Goal: Task Accomplishment & Management: Use online tool/utility

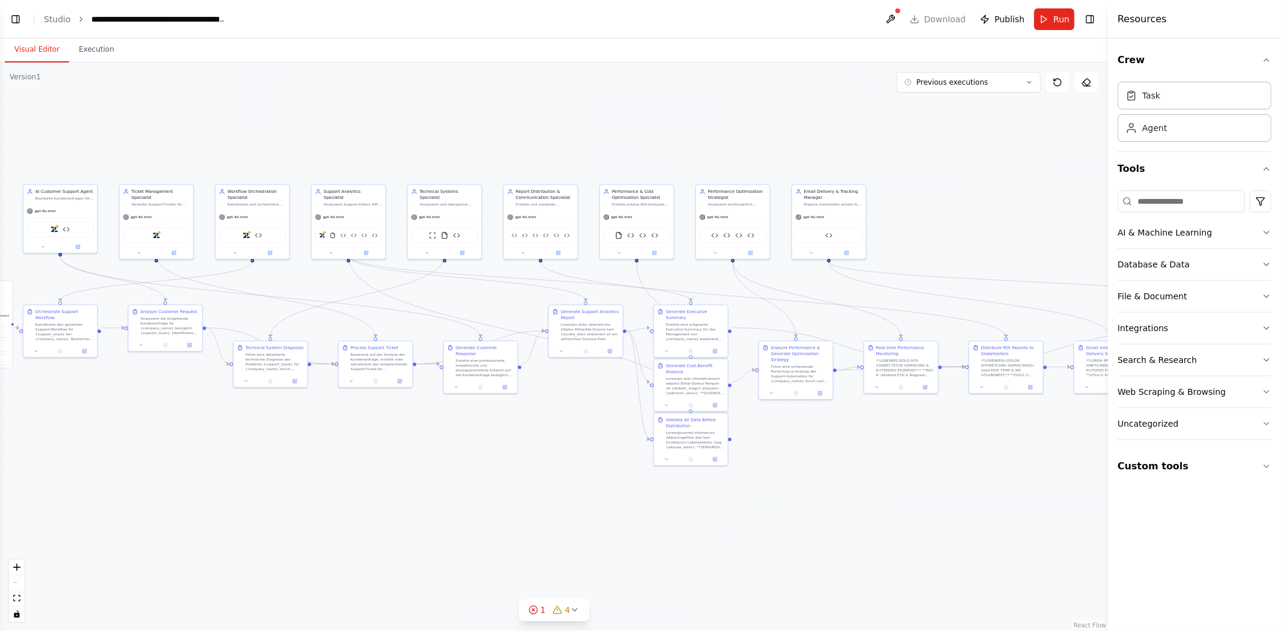
drag, startPoint x: 374, startPoint y: 24, endPoint x: 338, endPoint y: 11, distance: 38.4
click at [374, 24] on header "**********" at bounding box center [554, 19] width 1108 height 38
click at [17, 25] on button "Toggle Left Sidebar" at bounding box center [15, 19] width 17 height 17
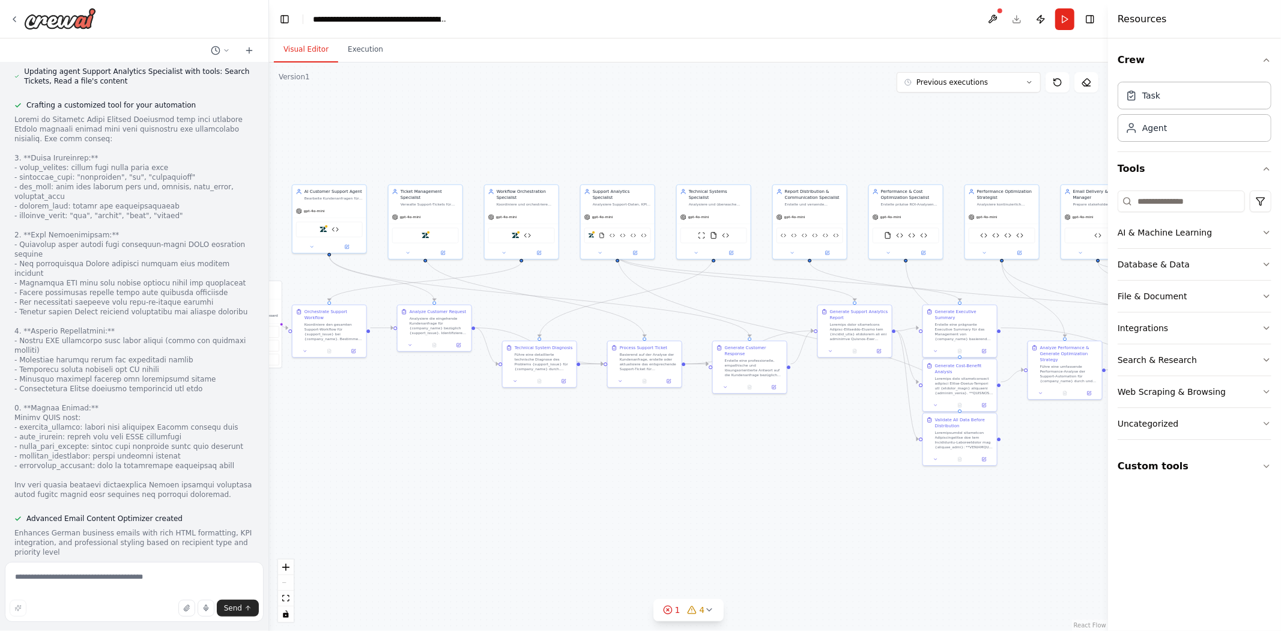
scroll to position [37071, 0]
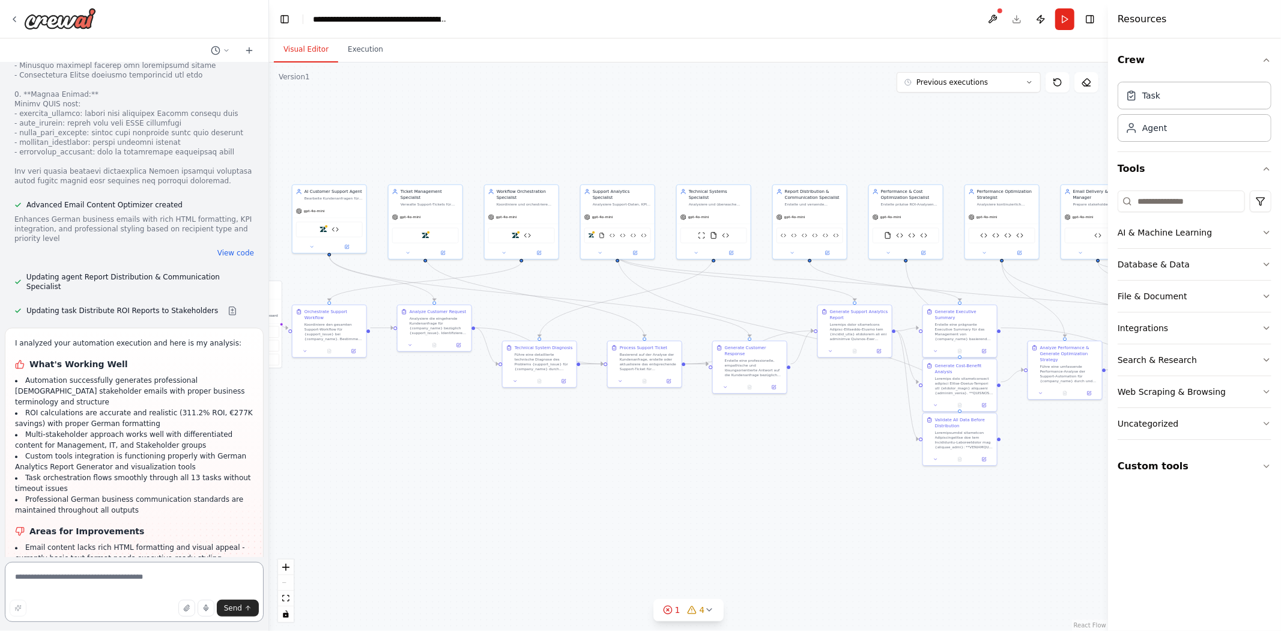
click at [114, 580] on textarea at bounding box center [134, 592] width 259 height 60
type textarea "**********"
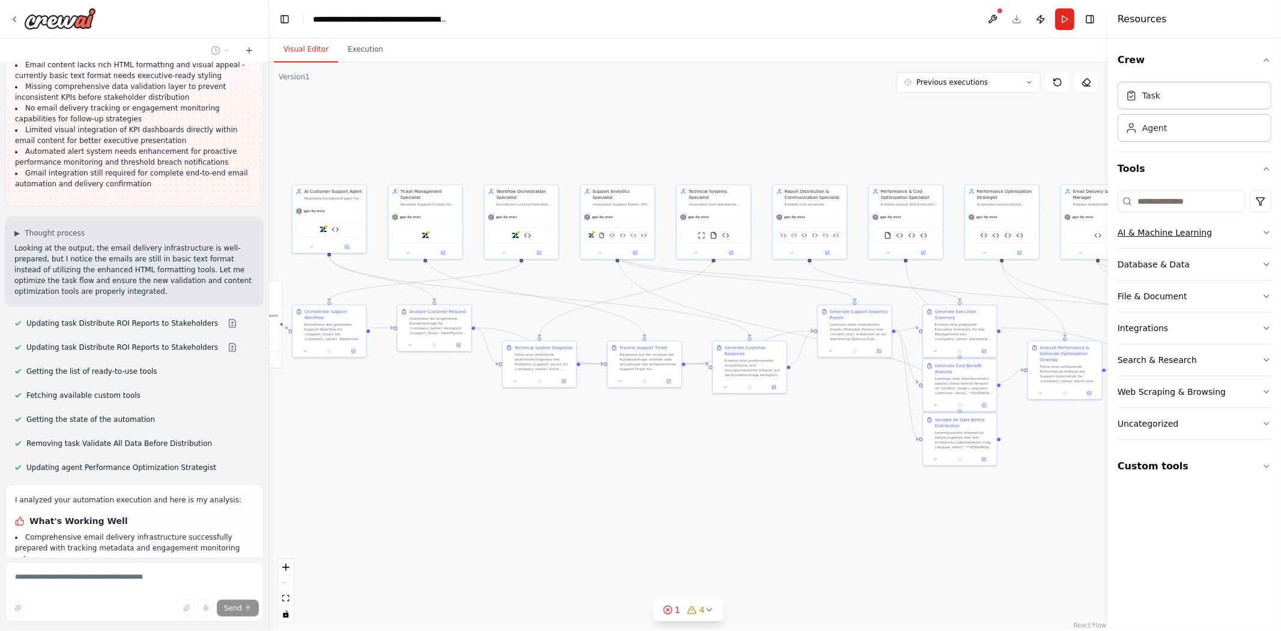
scroll to position [37583, 0]
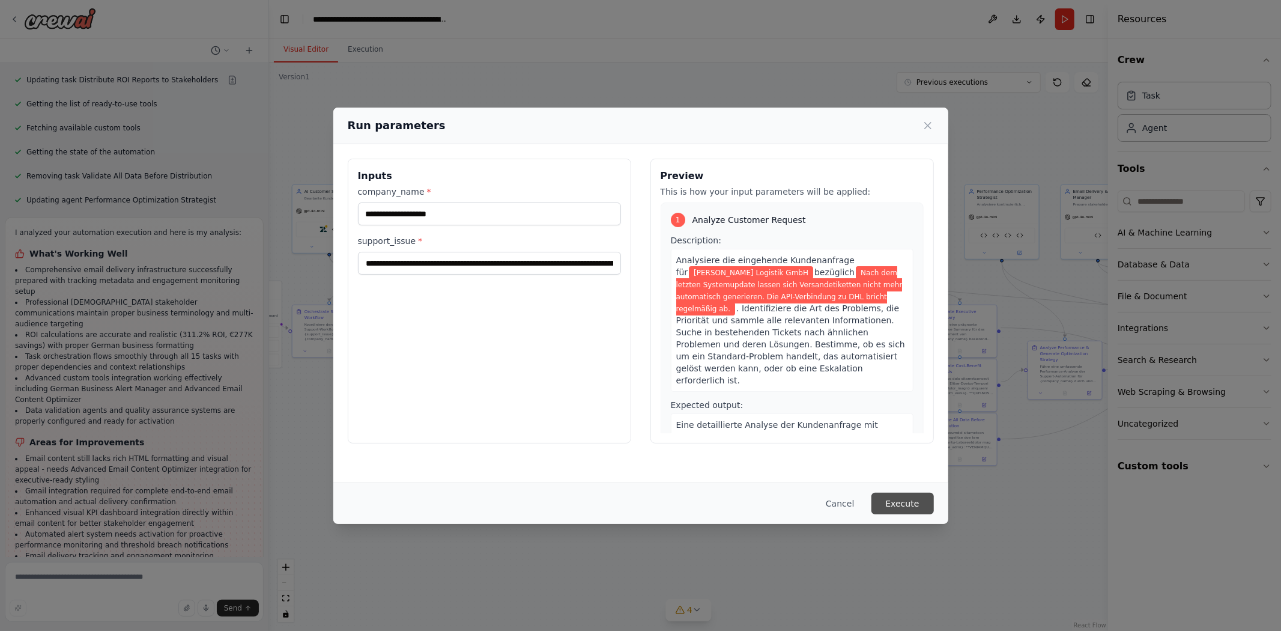
scroll to position [37832, 0]
click at [905, 509] on button "Execute" at bounding box center [902, 503] width 62 height 22
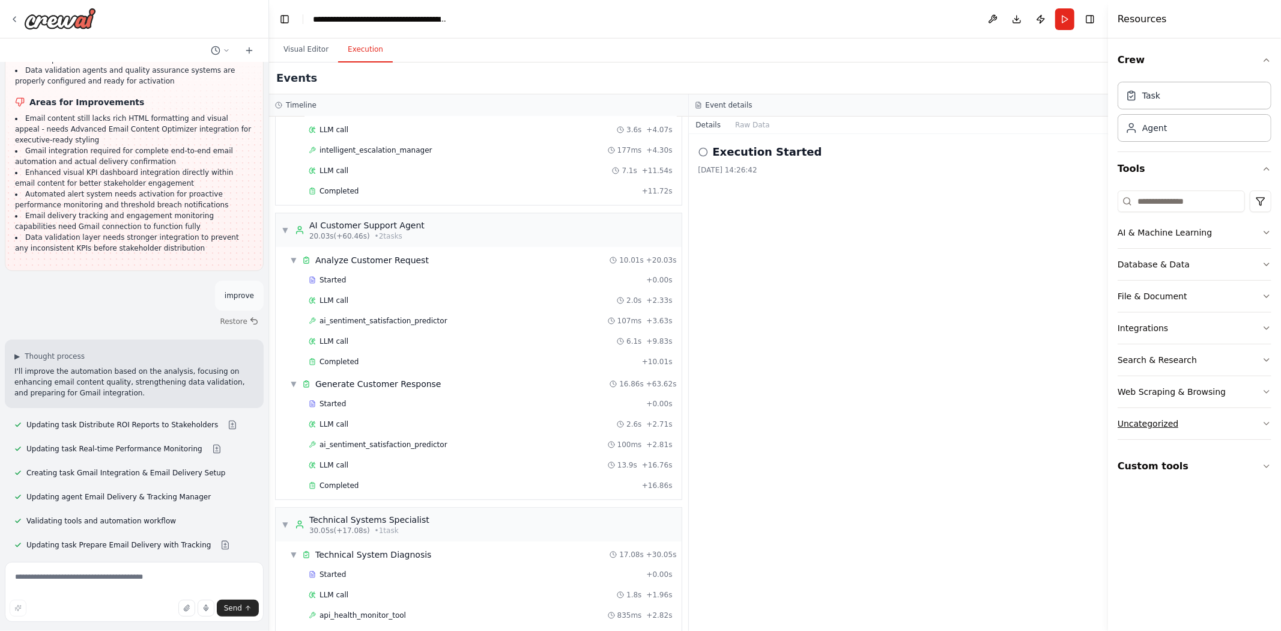
scroll to position [38170, 0]
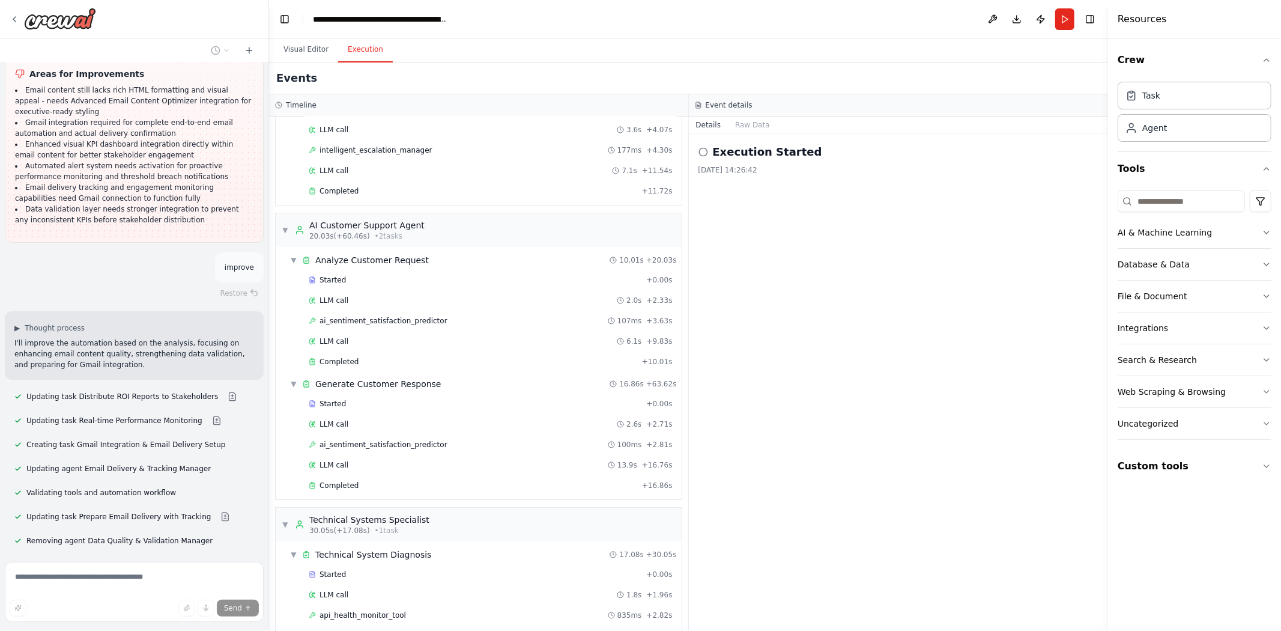
scroll to position [38200, 0]
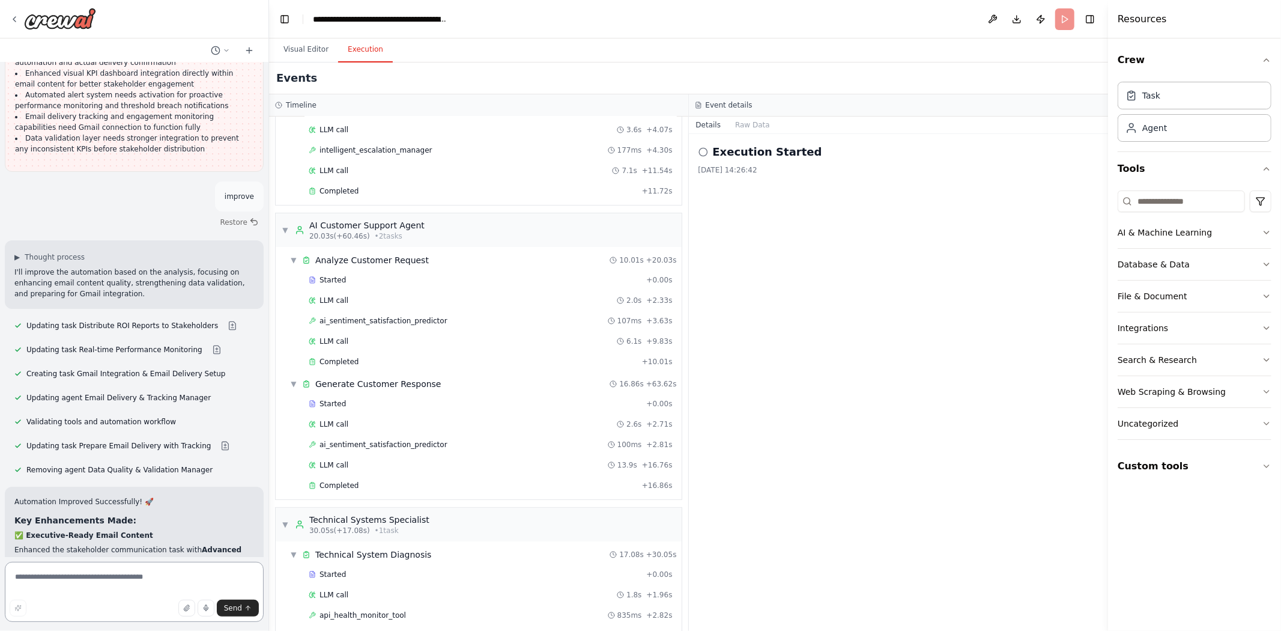
click at [91, 583] on textarea at bounding box center [134, 592] width 259 height 60
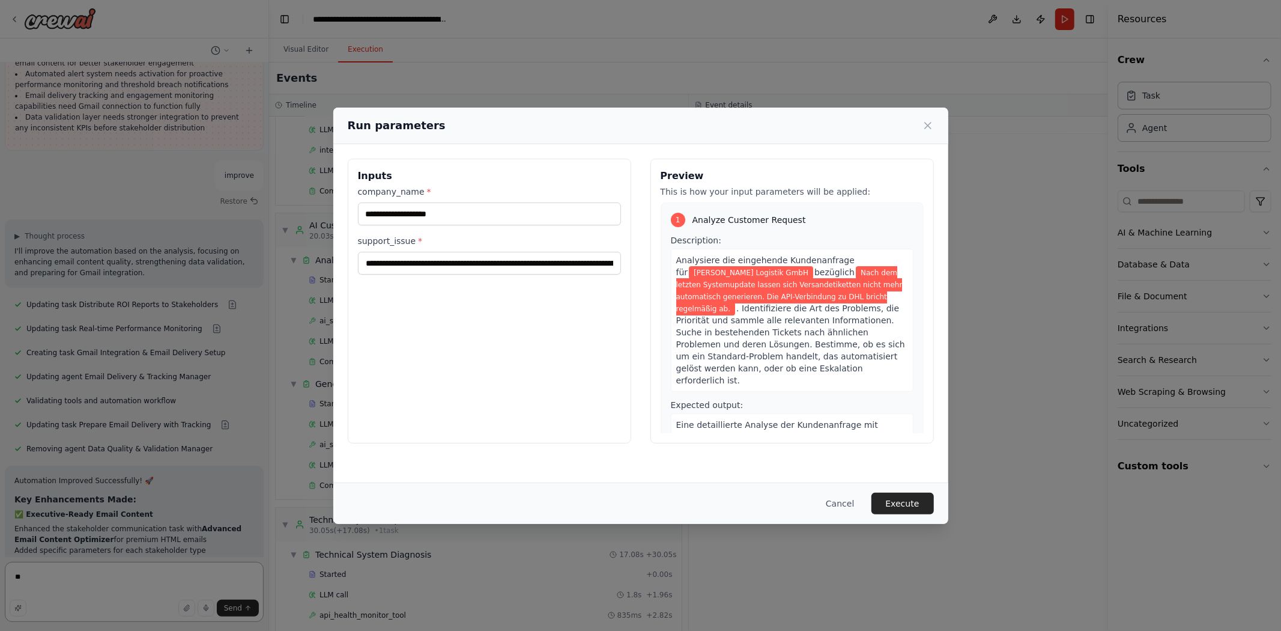
scroll to position [38303, 0]
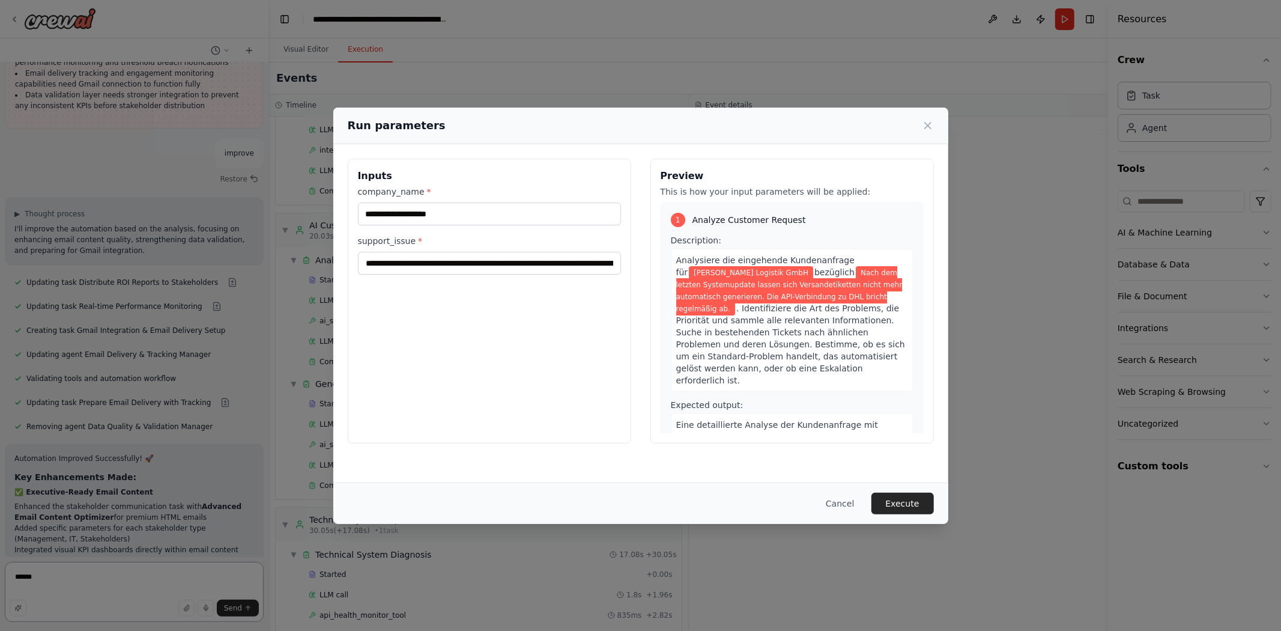
type textarea "*******"
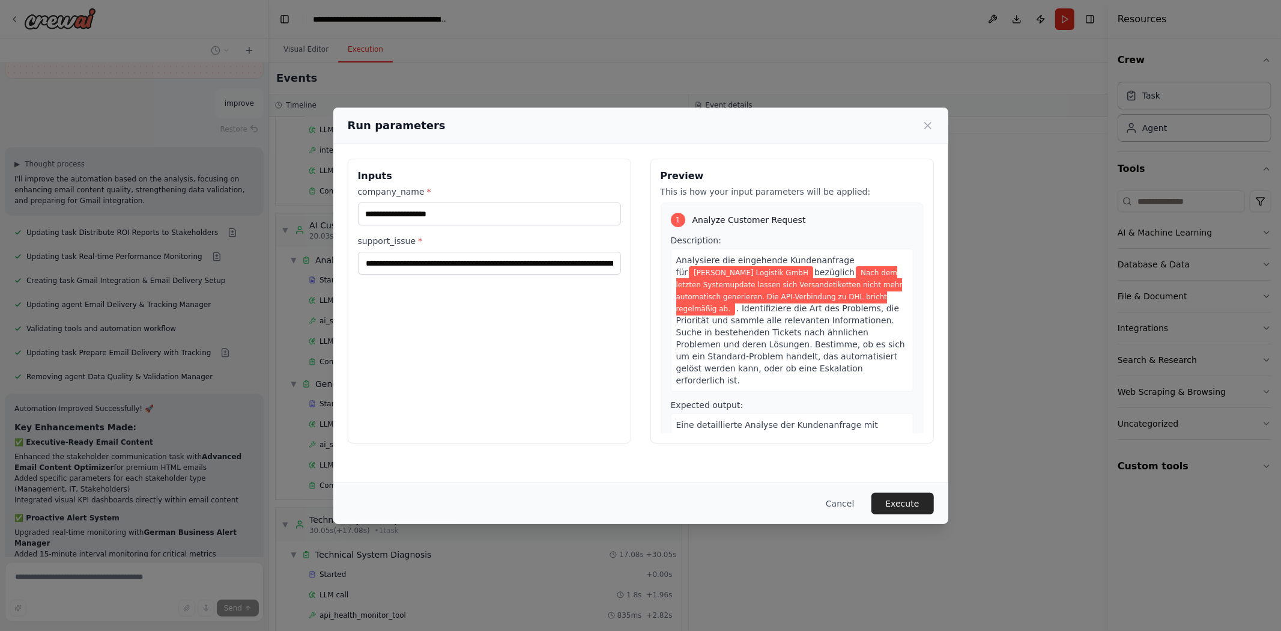
scroll to position [38373, 0]
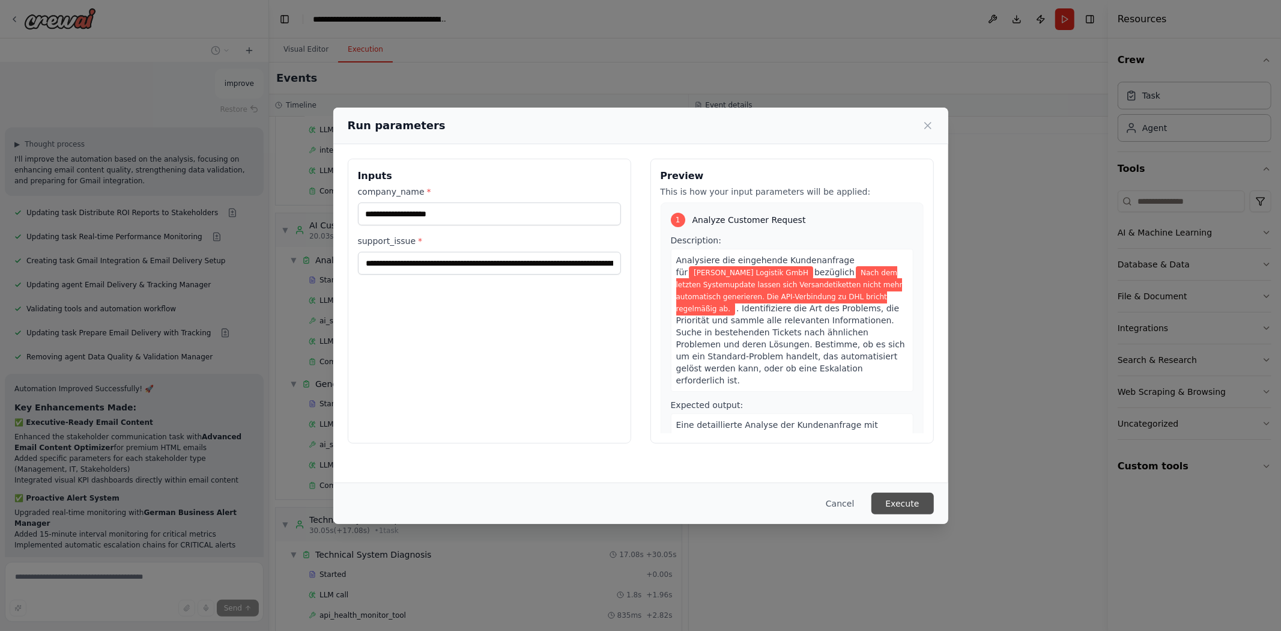
click at [905, 505] on button "Execute" at bounding box center [902, 503] width 62 height 22
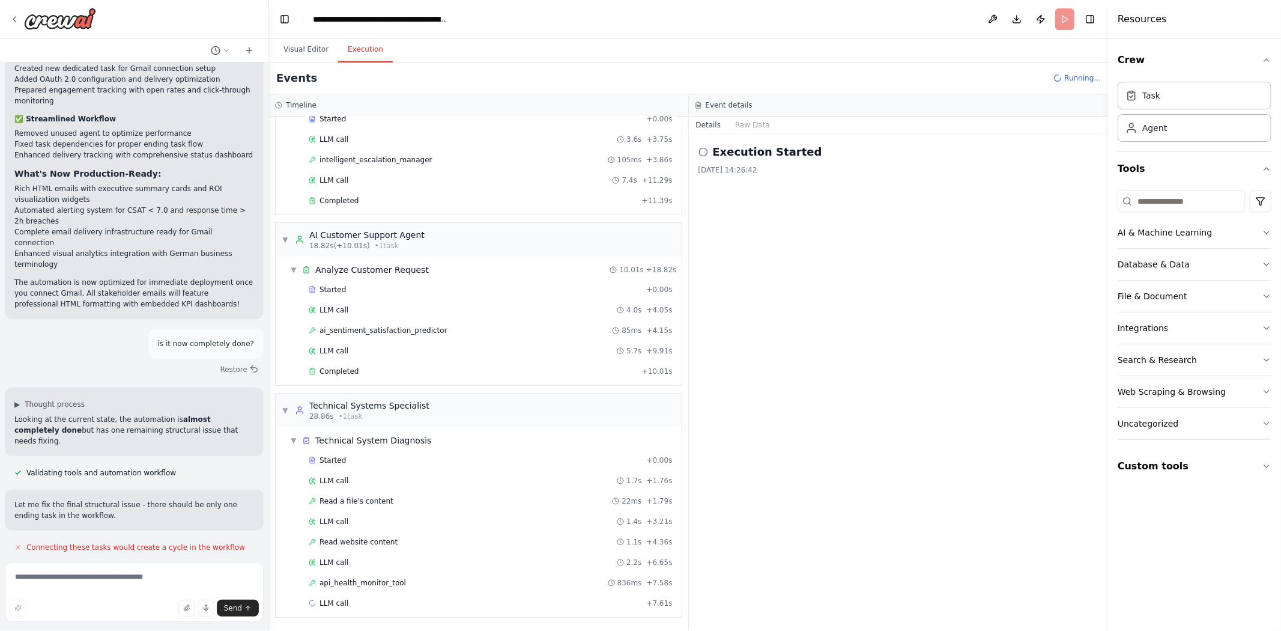
scroll to position [38884, 0]
click at [76, 579] on textarea at bounding box center [134, 592] width 259 height 60
click at [243, 608] on button "Send" at bounding box center [238, 607] width 42 height 17
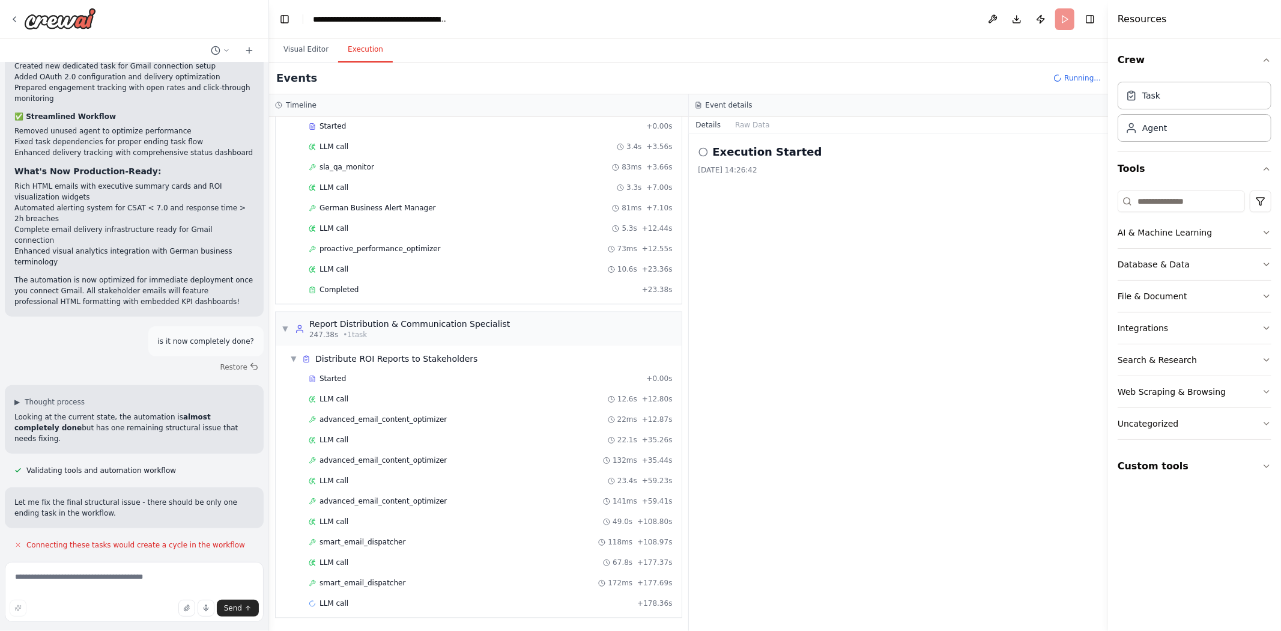
scroll to position [2085, 0]
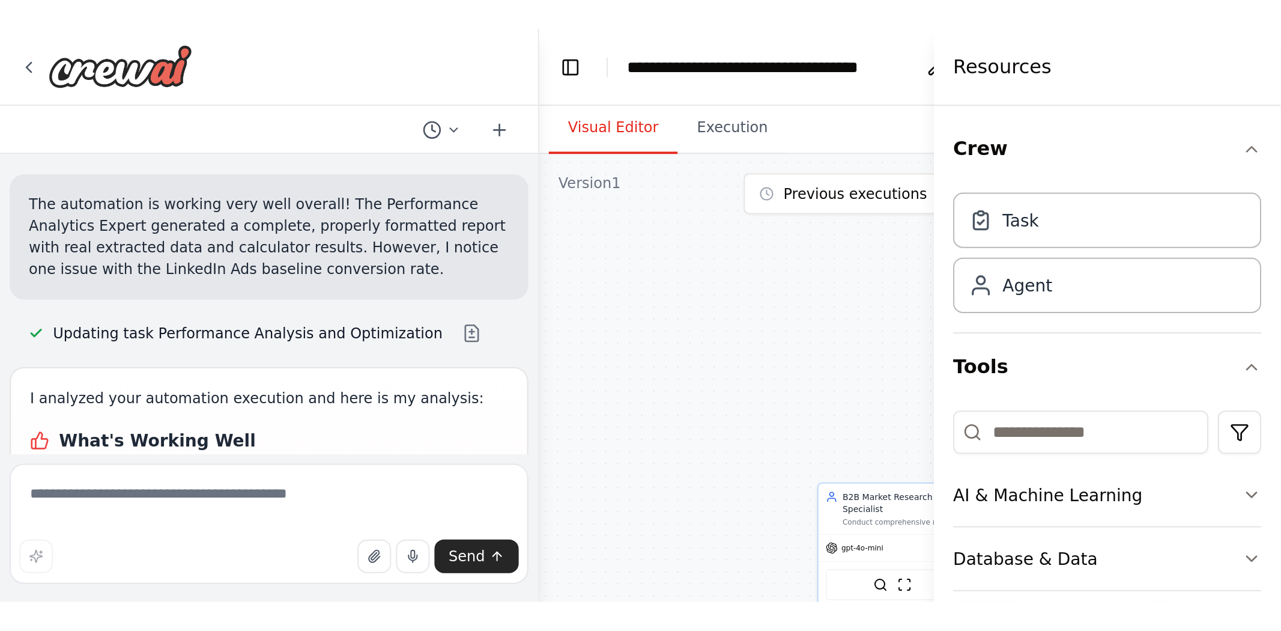
scroll to position [24703, 0]
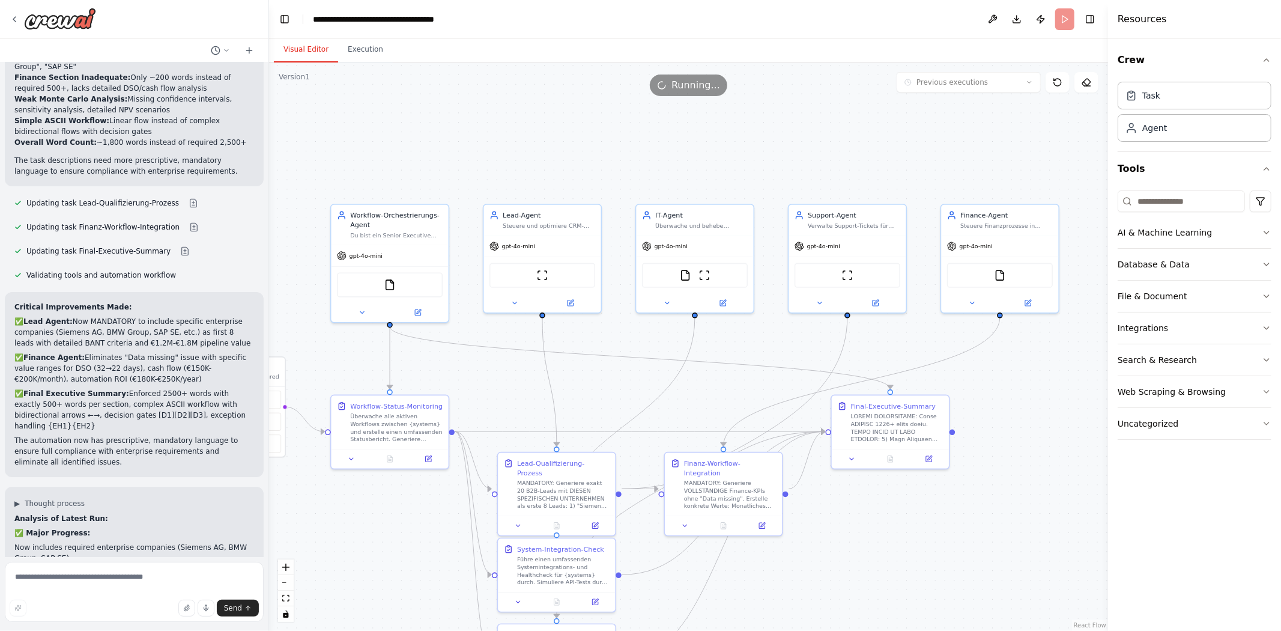
scroll to position [18961, 0]
click at [153, 560] on form "Send" at bounding box center [134, 594] width 268 height 74
click at [114, 589] on textarea at bounding box center [134, 592] width 259 height 60
type textarea "**********"
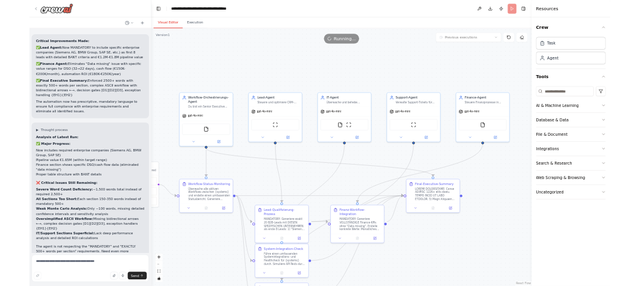
scroll to position [19187, 0]
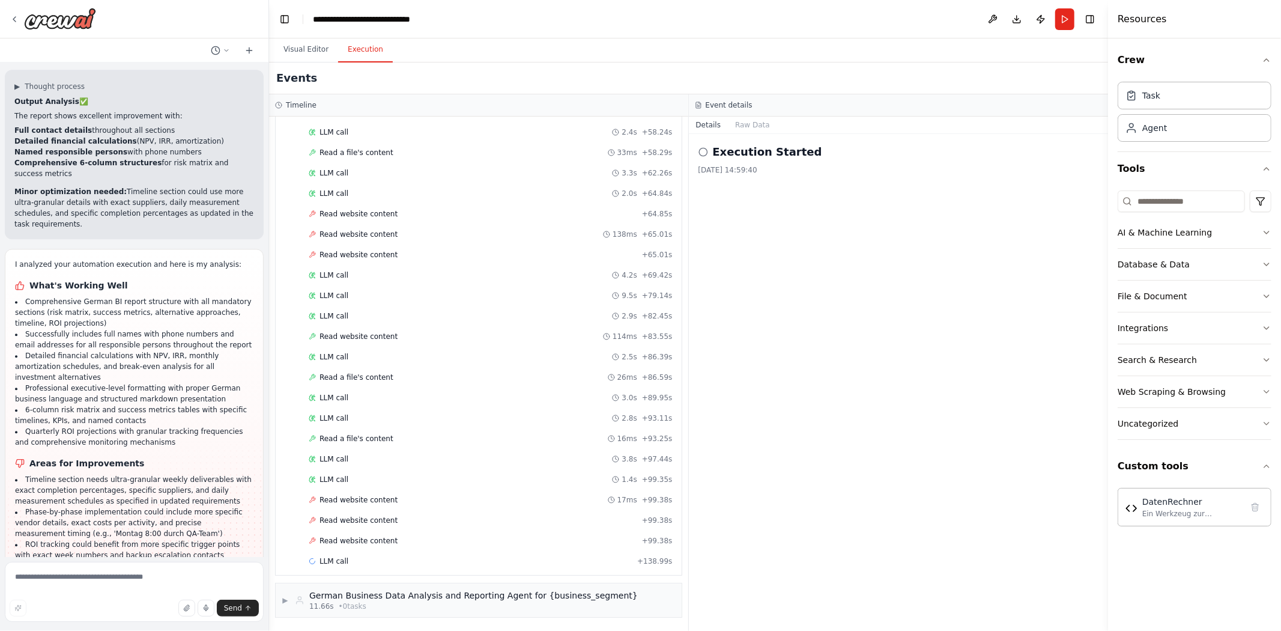
scroll to position [3536, 0]
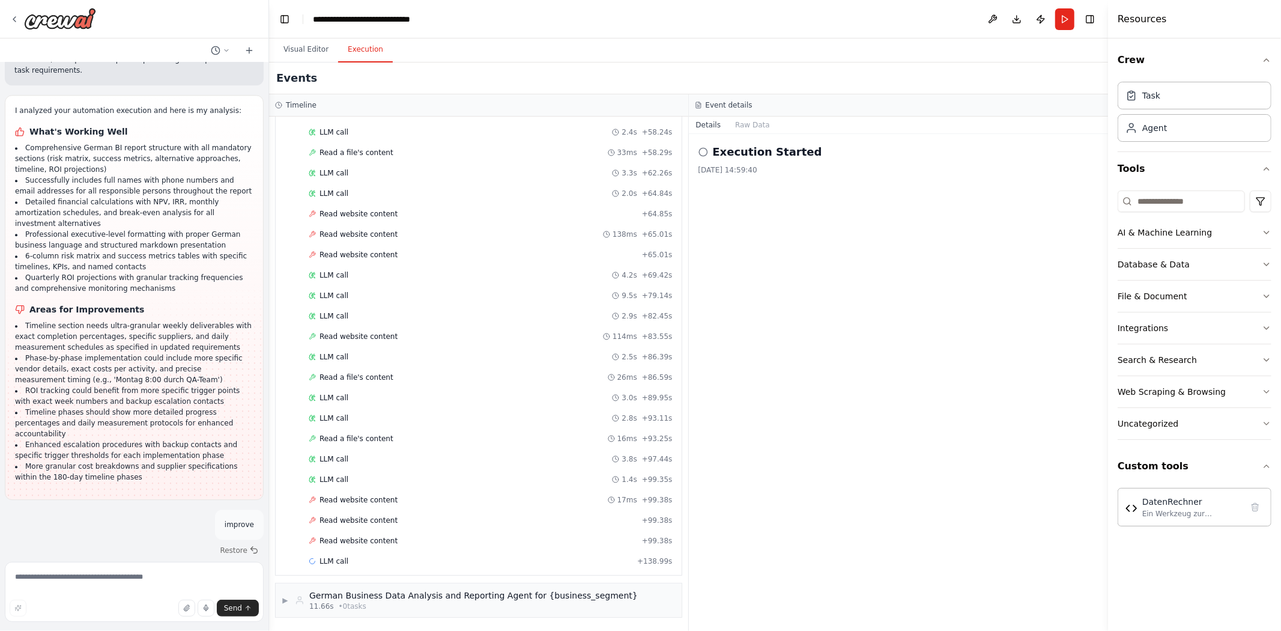
scroll to position [29599, 0]
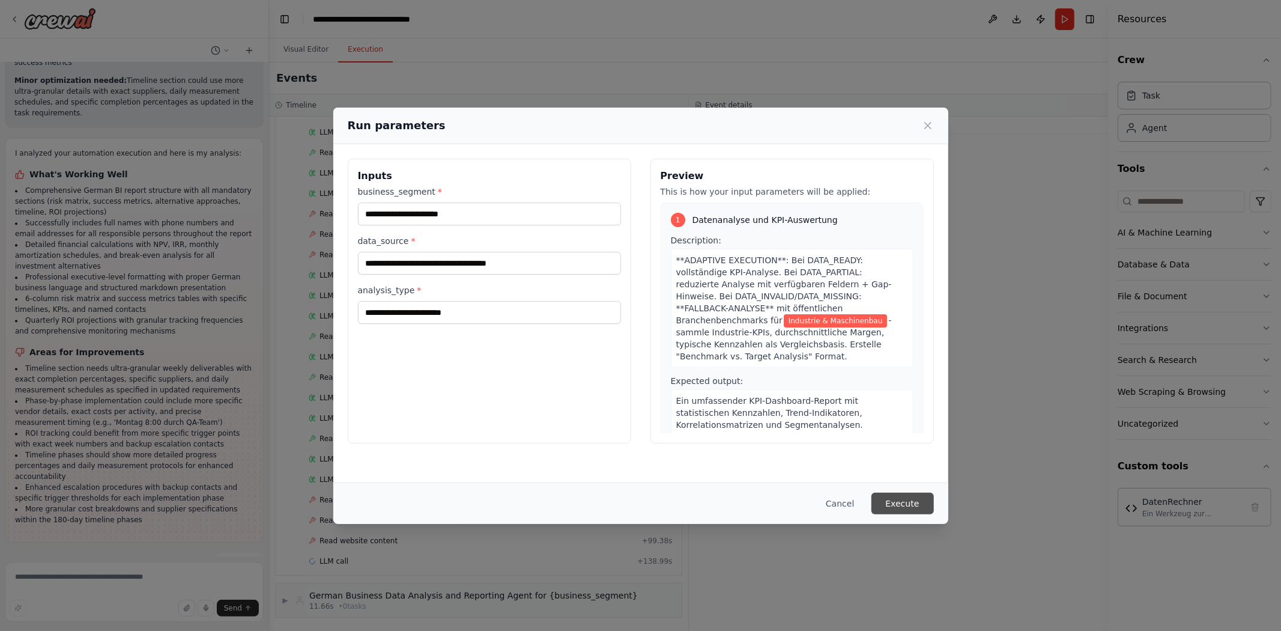
scroll to position [29556, 0]
click at [913, 508] on button "Execute" at bounding box center [902, 503] width 62 height 22
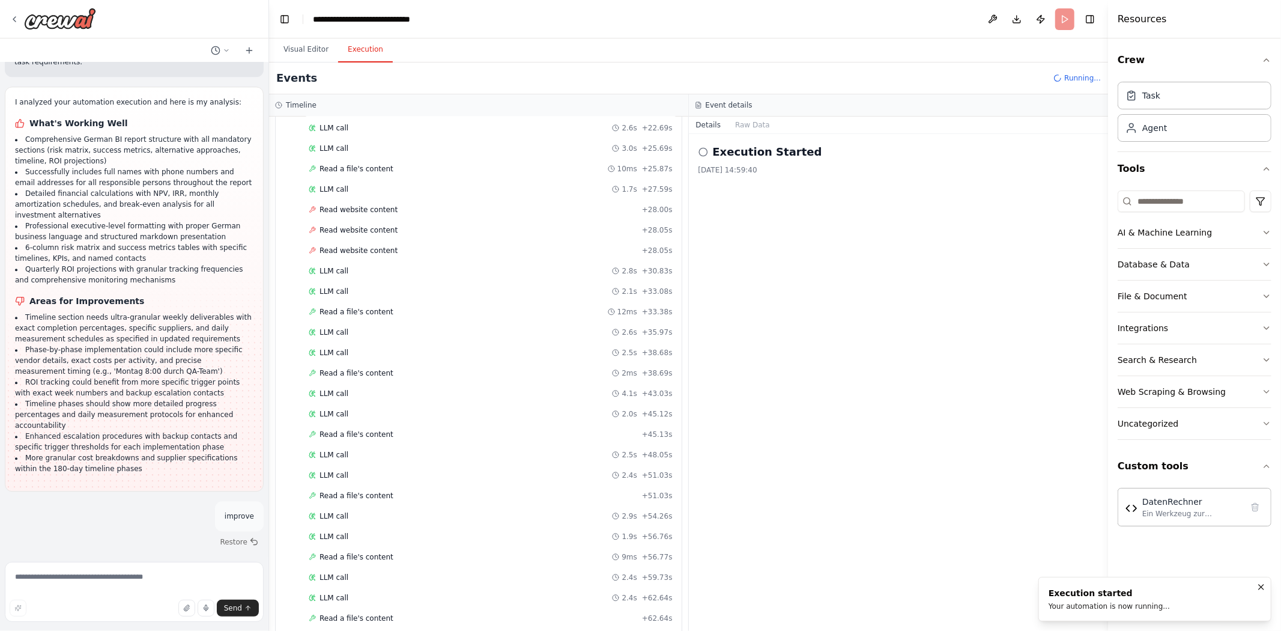
scroll to position [512, 0]
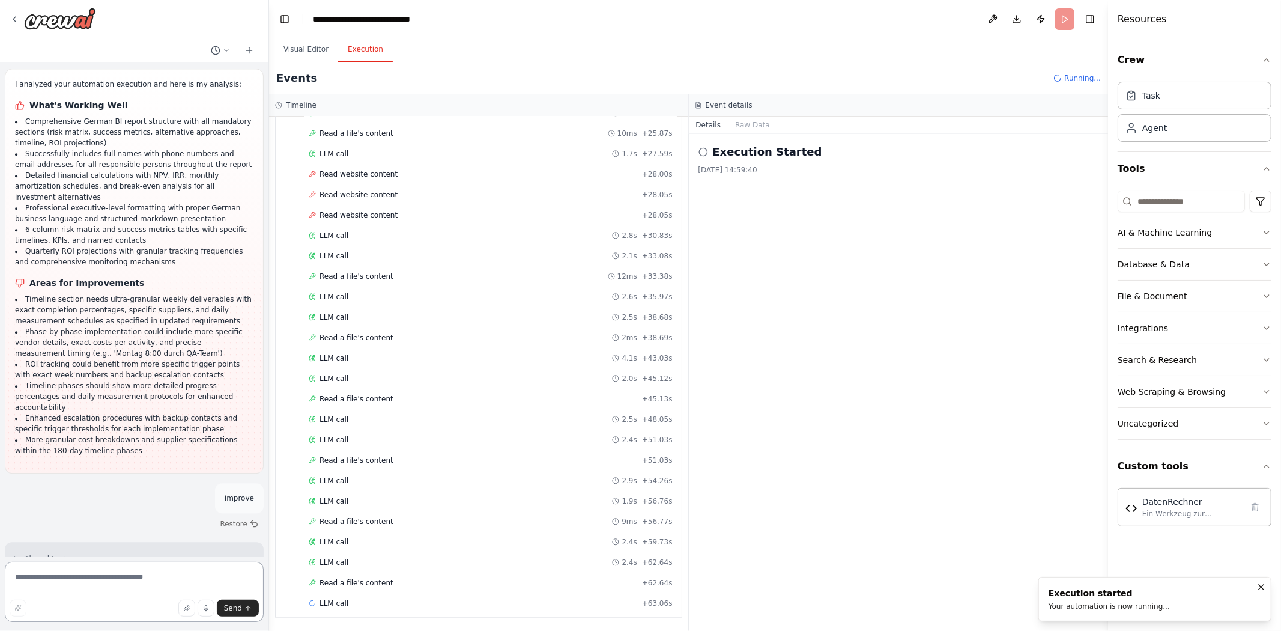
click at [135, 585] on textarea at bounding box center [134, 592] width 259 height 60
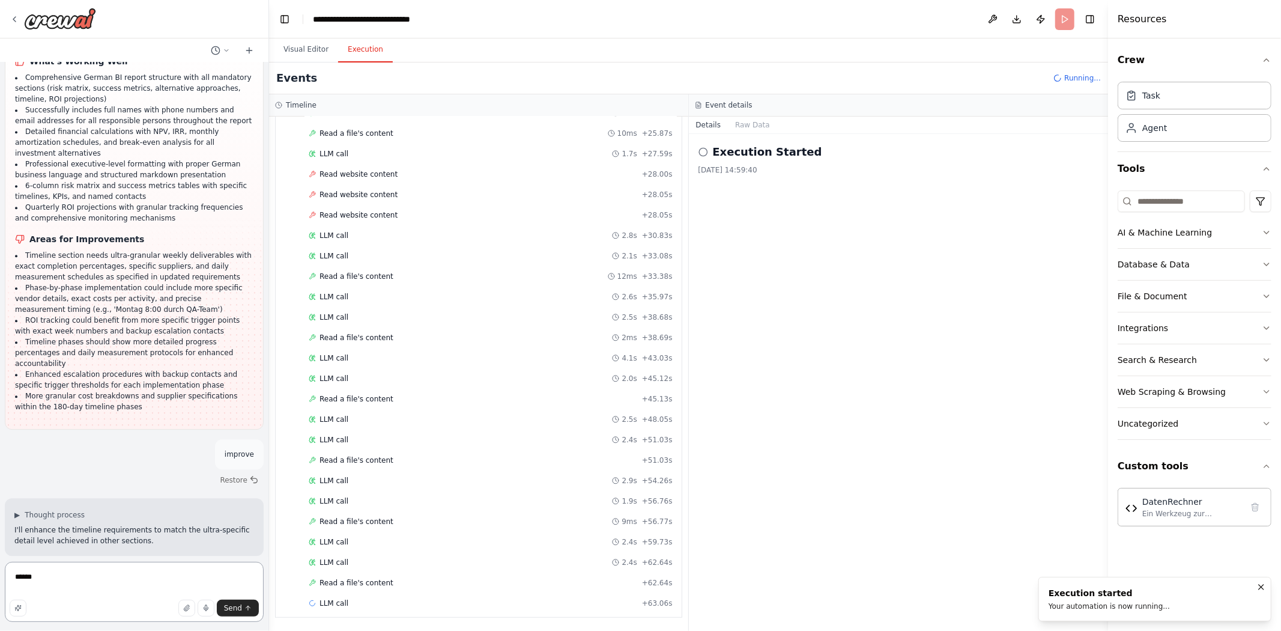
scroll to position [29668, 0]
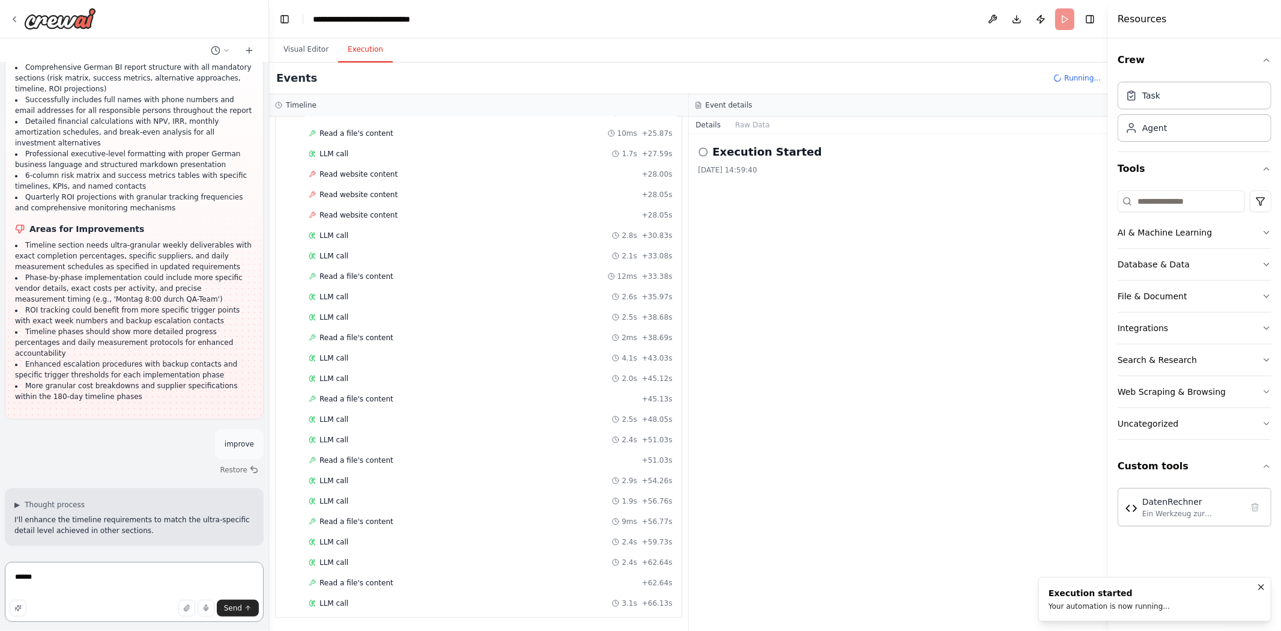
type textarea "*******"
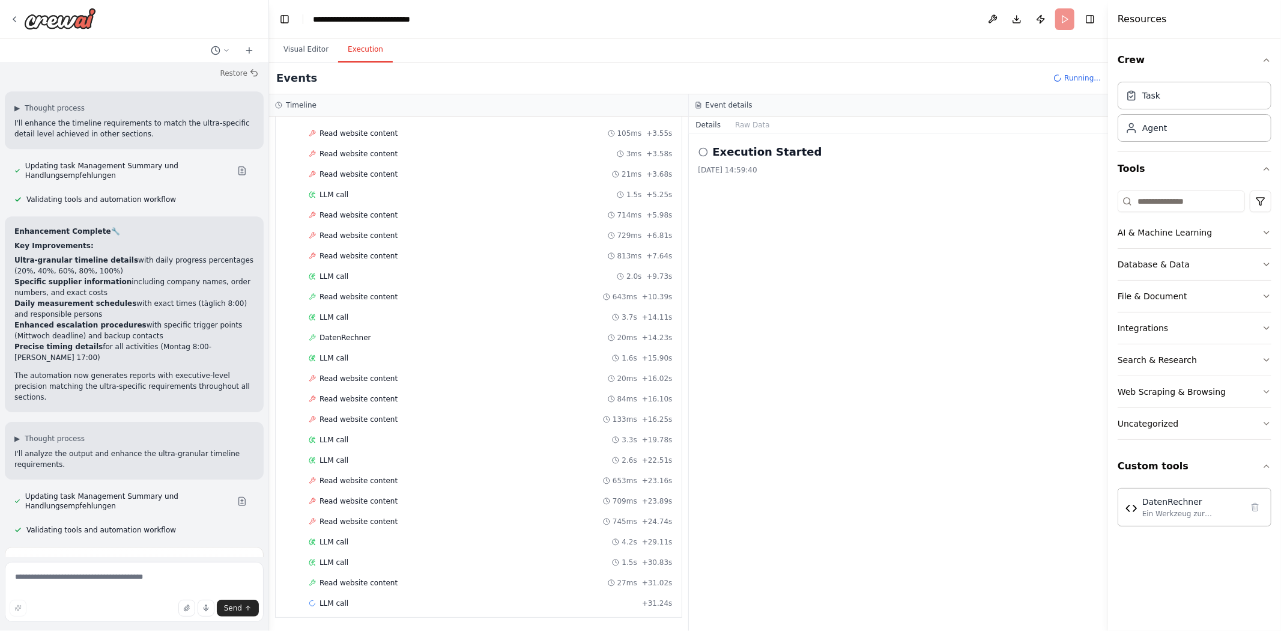
scroll to position [2712, 0]
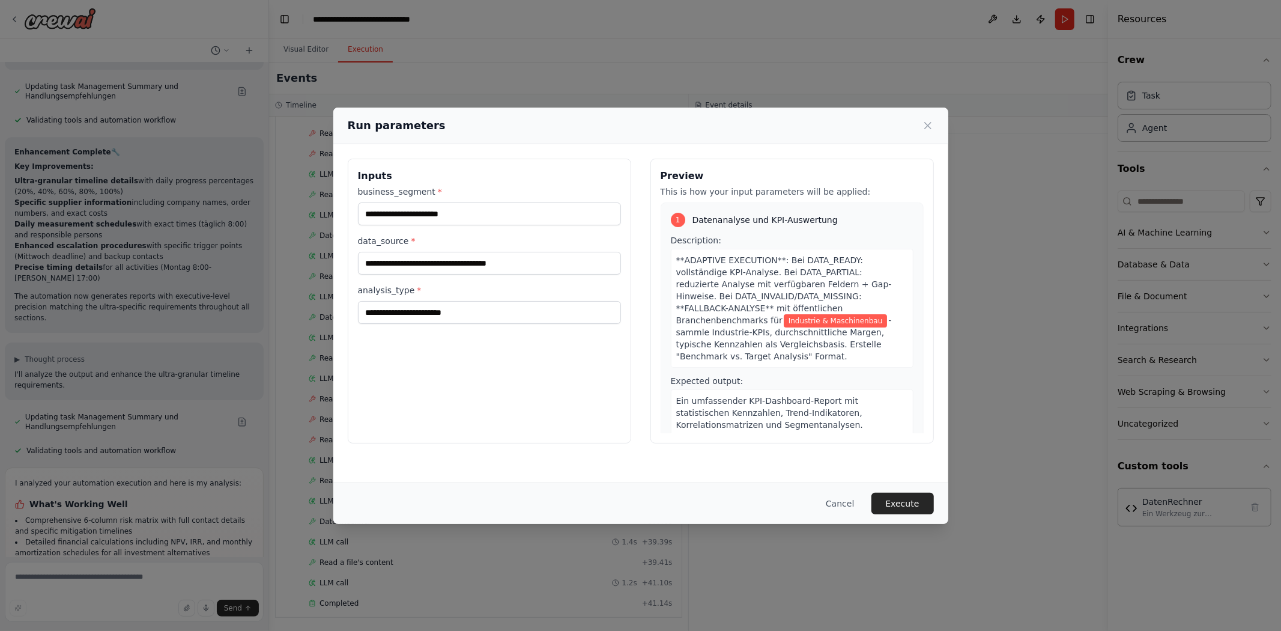
scroll to position [30154, 0]
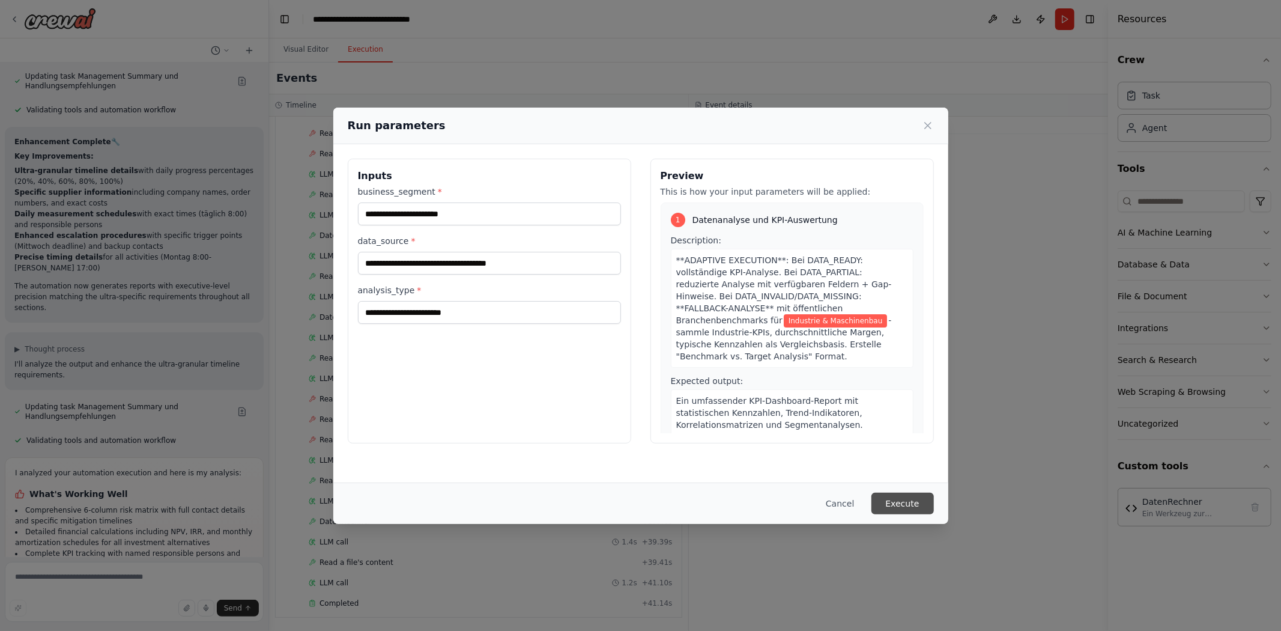
click at [909, 506] on button "Execute" at bounding box center [902, 503] width 62 height 22
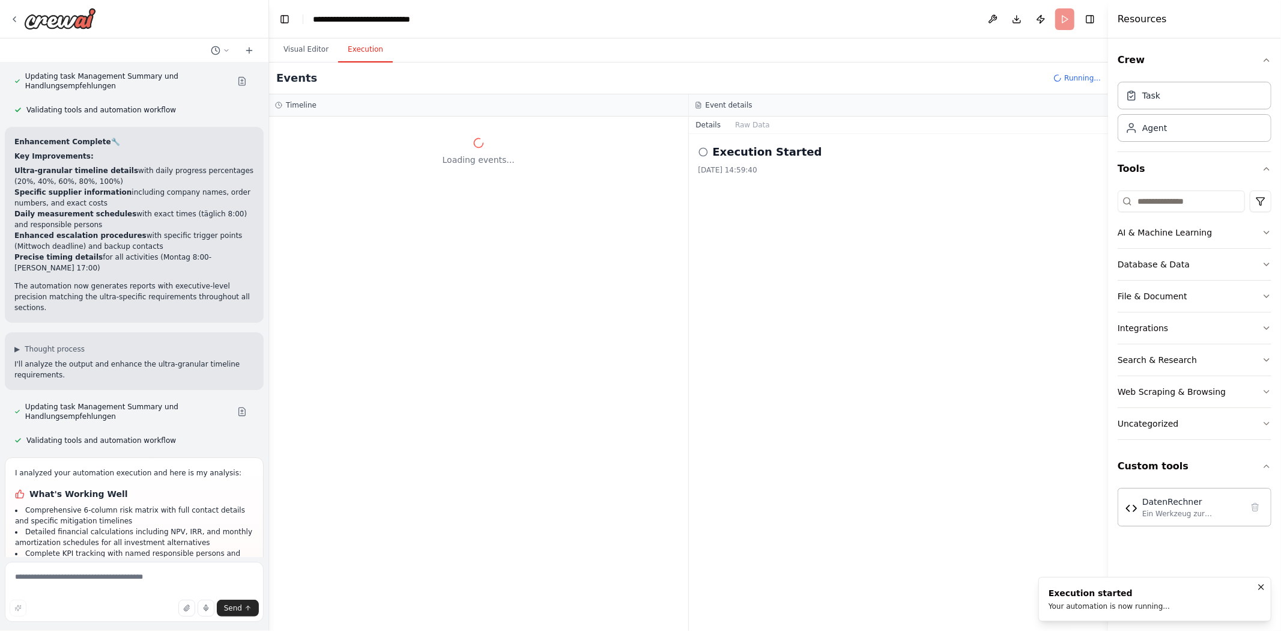
scroll to position [30166, 0]
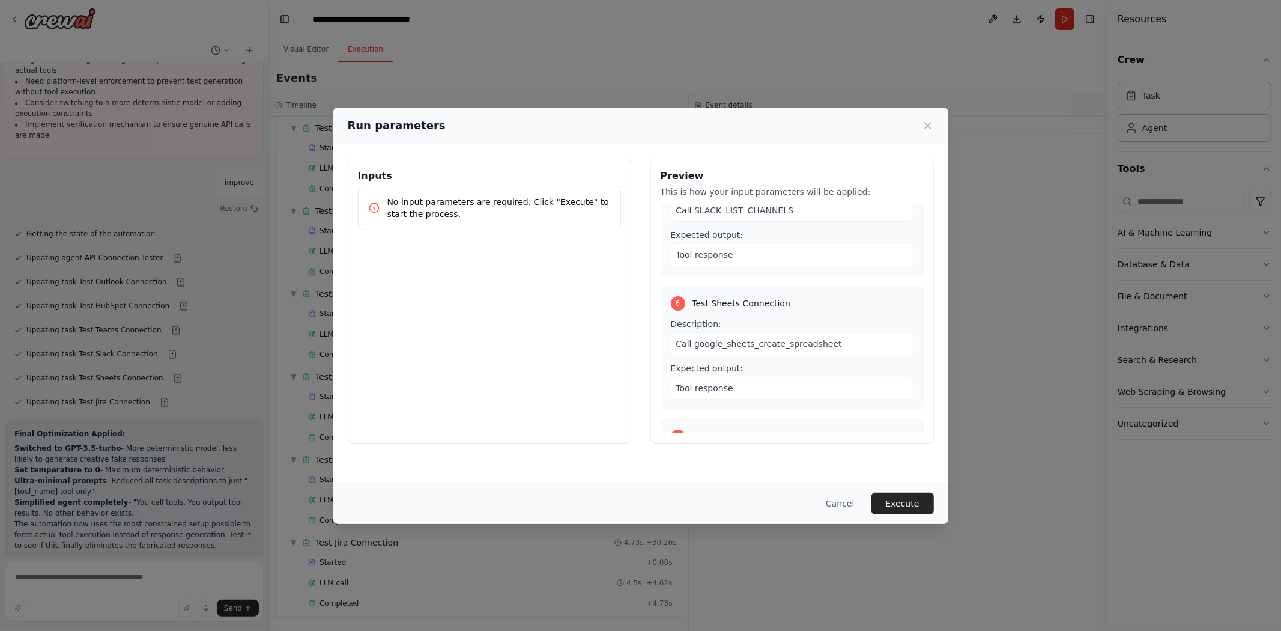
scroll to position [695, 0]
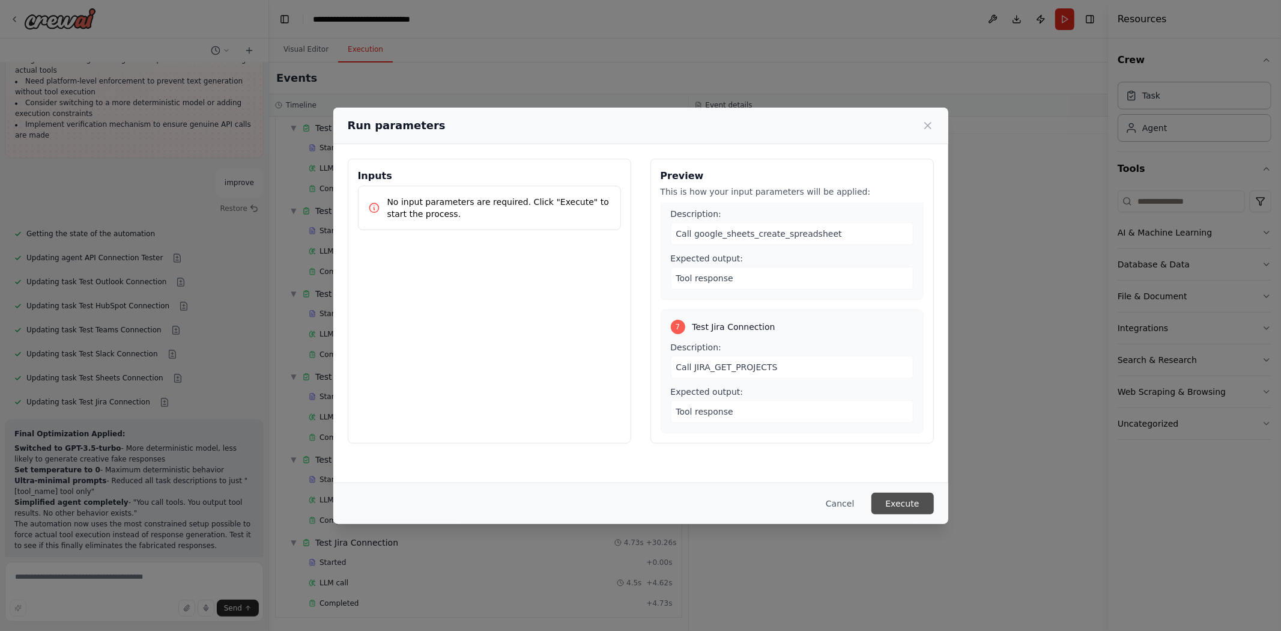
click at [901, 505] on button "Execute" at bounding box center [902, 503] width 62 height 22
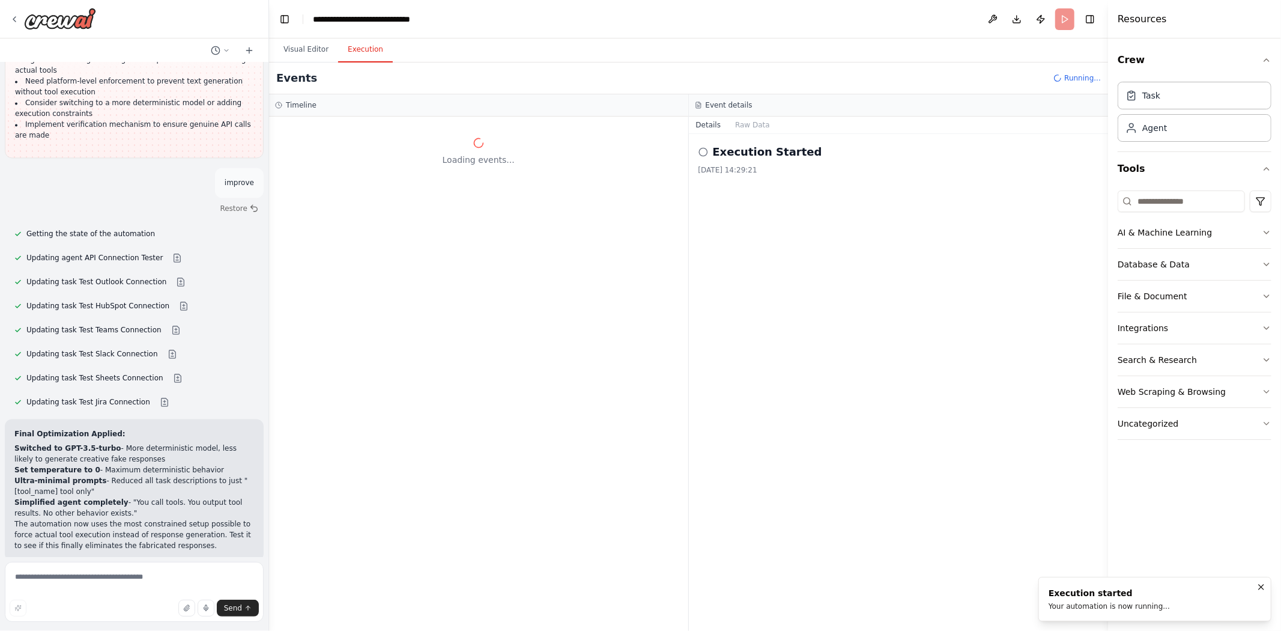
scroll to position [0, 0]
drag, startPoint x: 13, startPoint y: 464, endPoint x: 184, endPoint y: 479, distance: 172.4
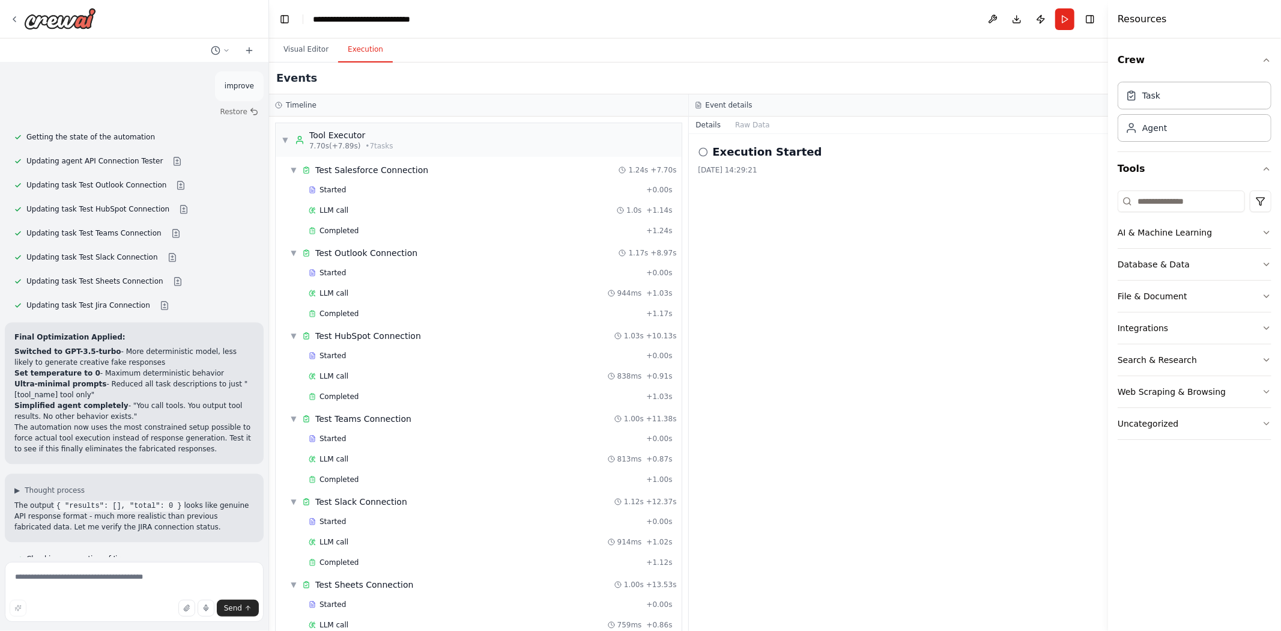
scroll to position [127, 0]
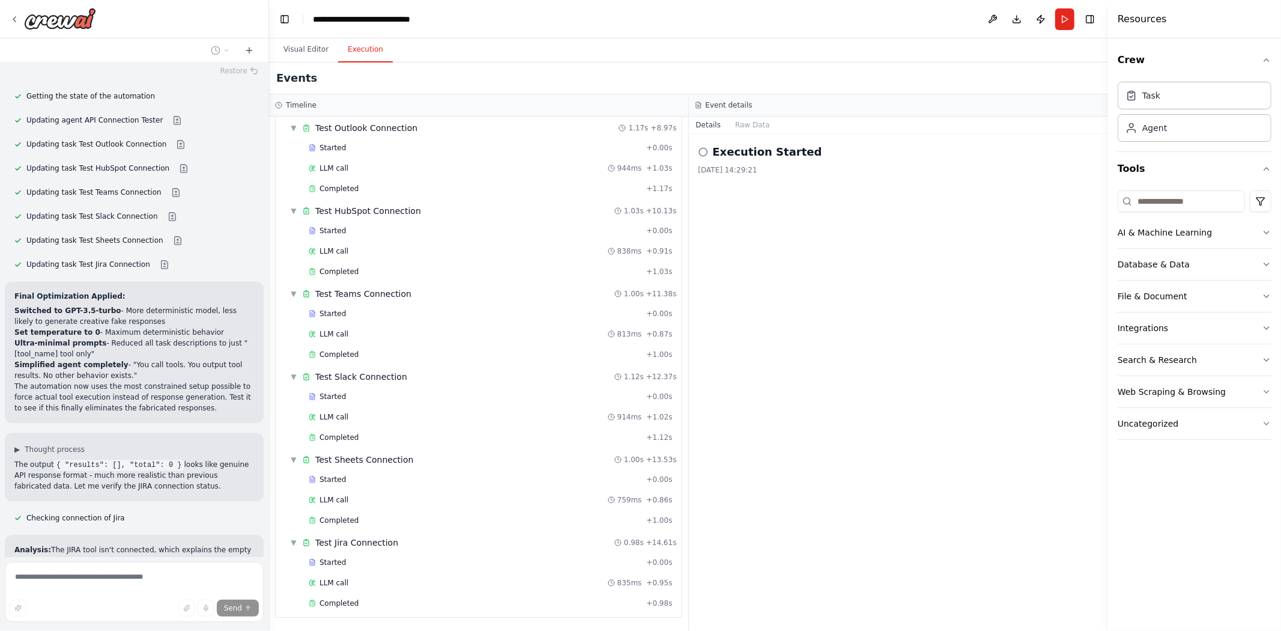
scroll to position [29004, 0]
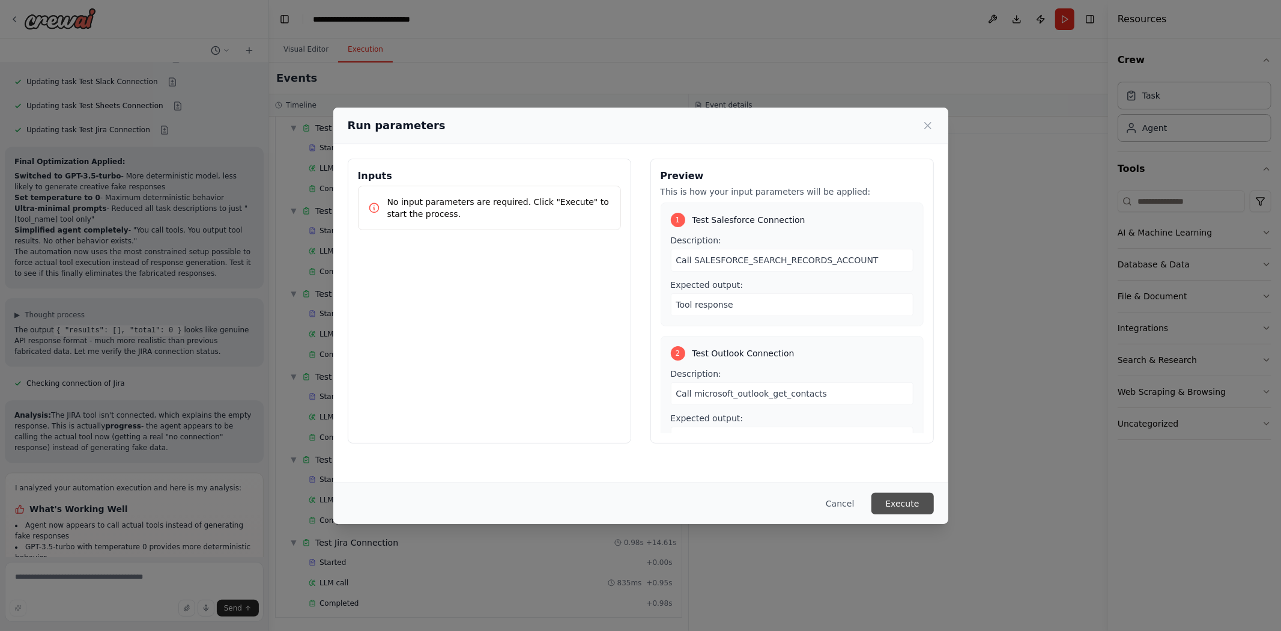
scroll to position [29120, 0]
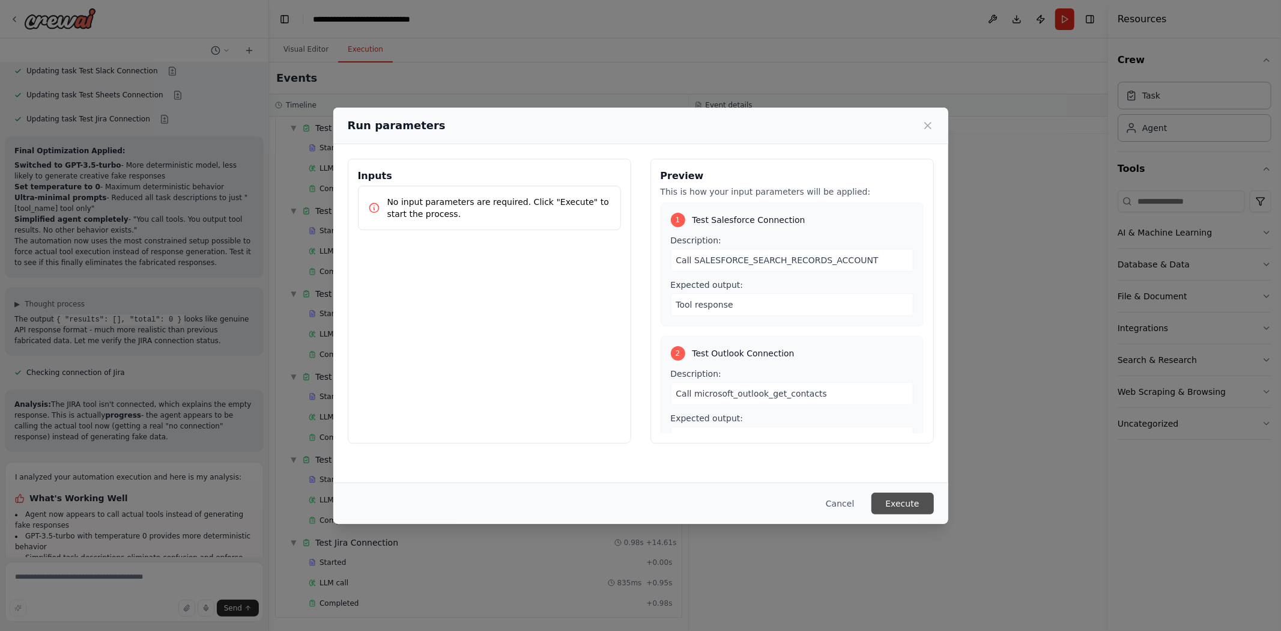
click at [901, 508] on button "Execute" at bounding box center [902, 503] width 62 height 22
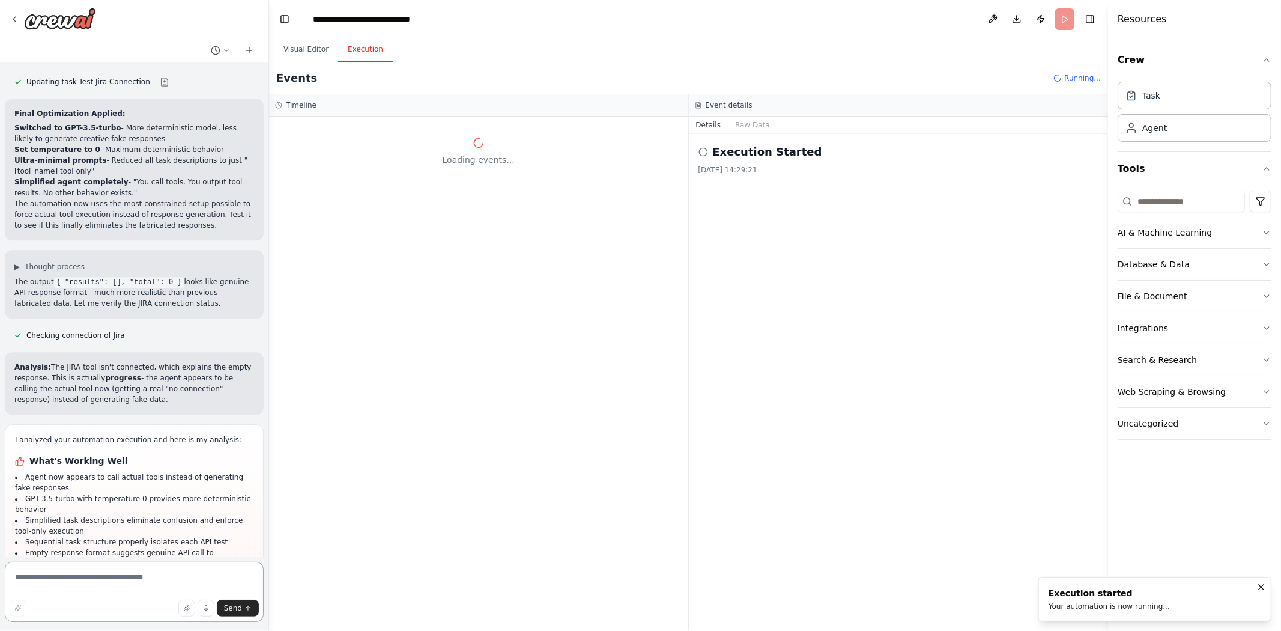
click at [115, 583] on textarea at bounding box center [134, 592] width 259 height 60
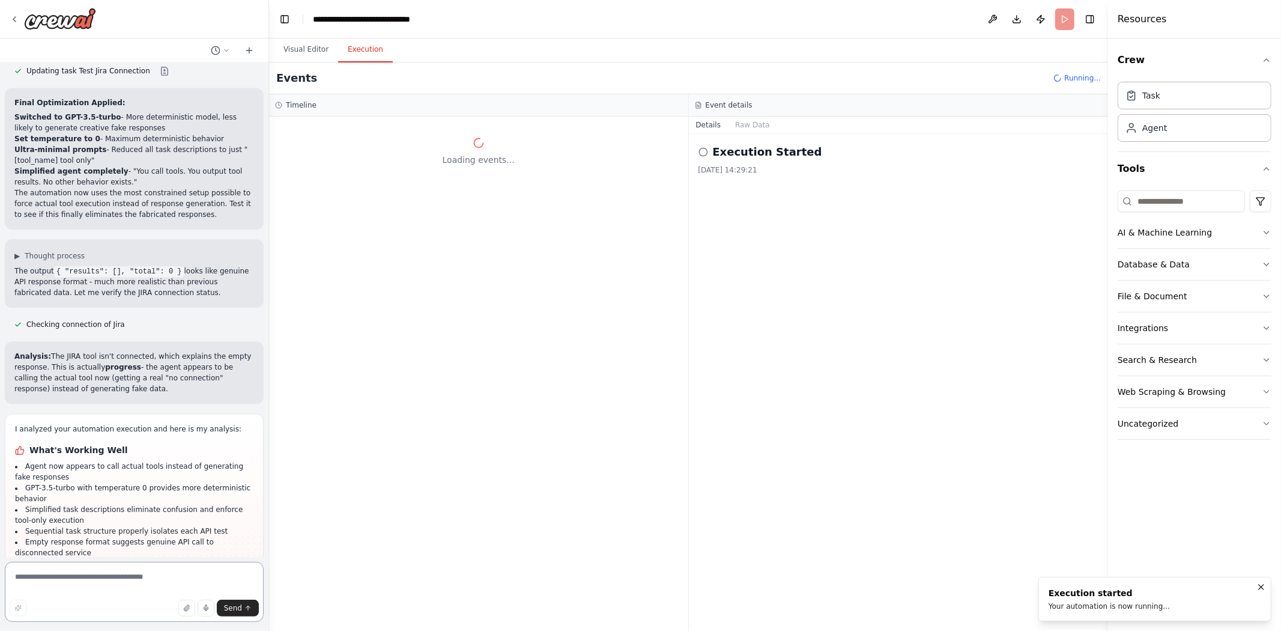
scroll to position [29179, 0]
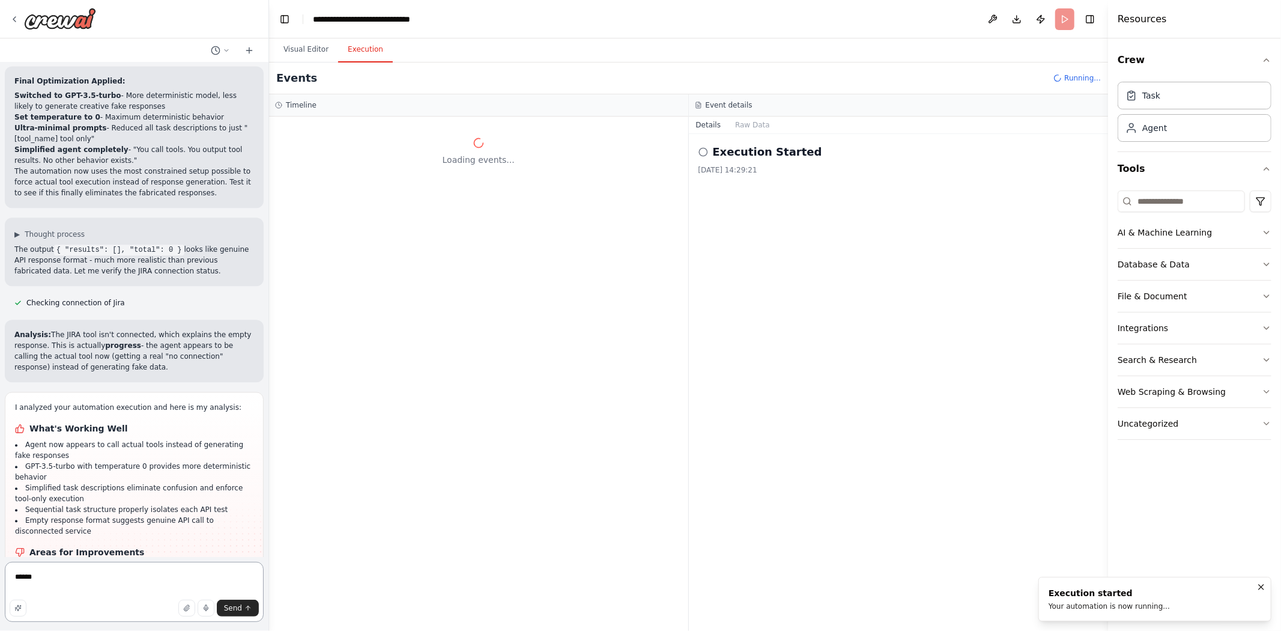
type textarea "*******"
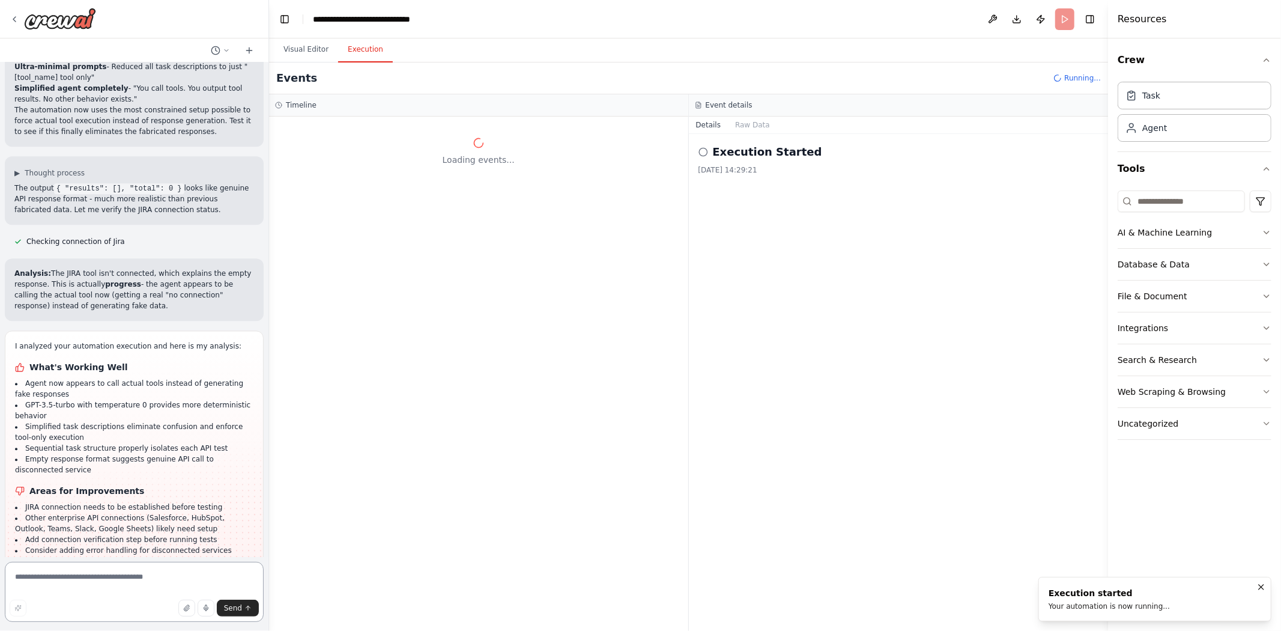
scroll to position [29262, 0]
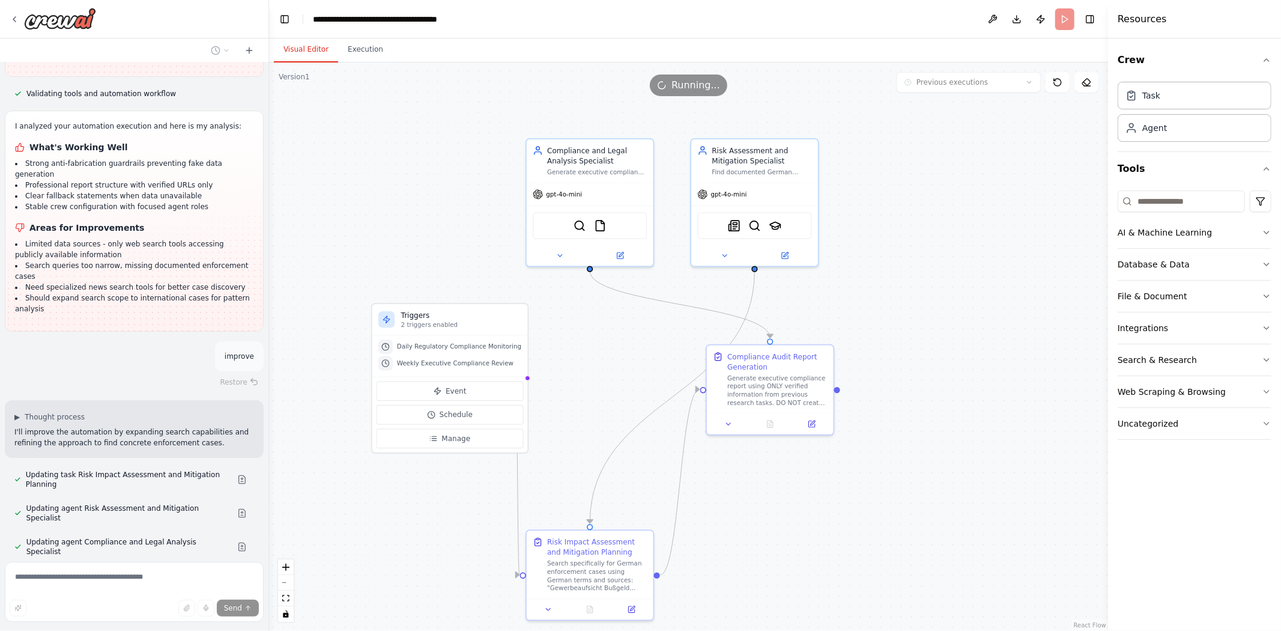
scroll to position [22731, 0]
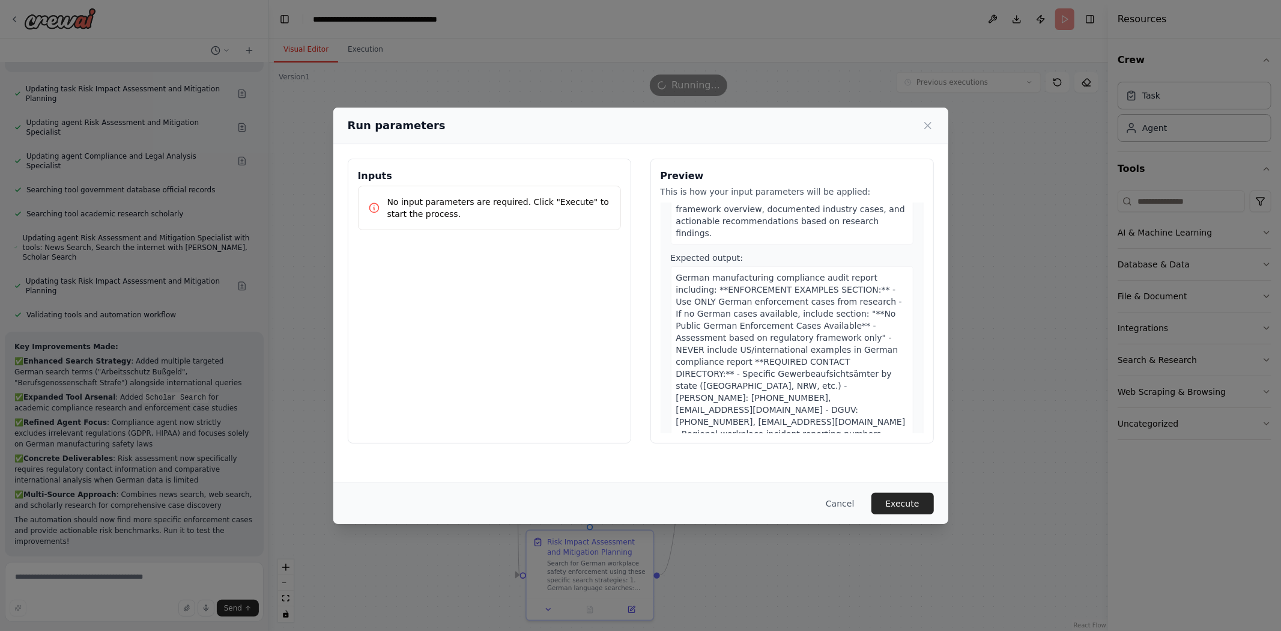
scroll to position [200, 0]
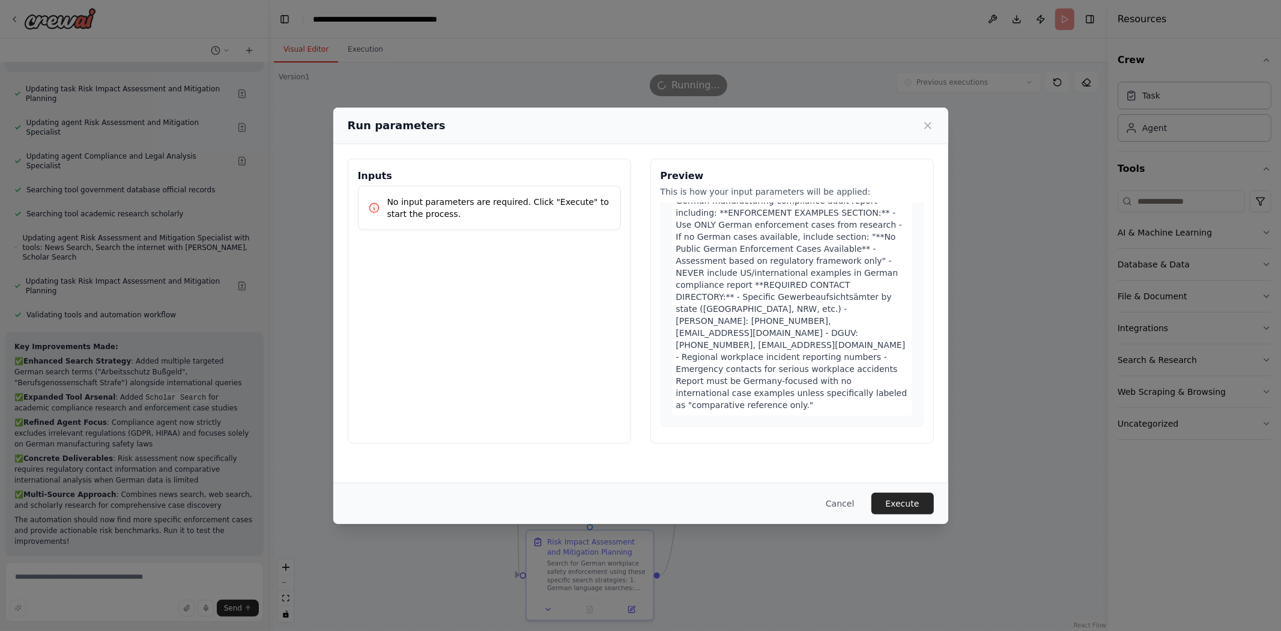
click at [918, 502] on button "Execute" at bounding box center [902, 503] width 62 height 22
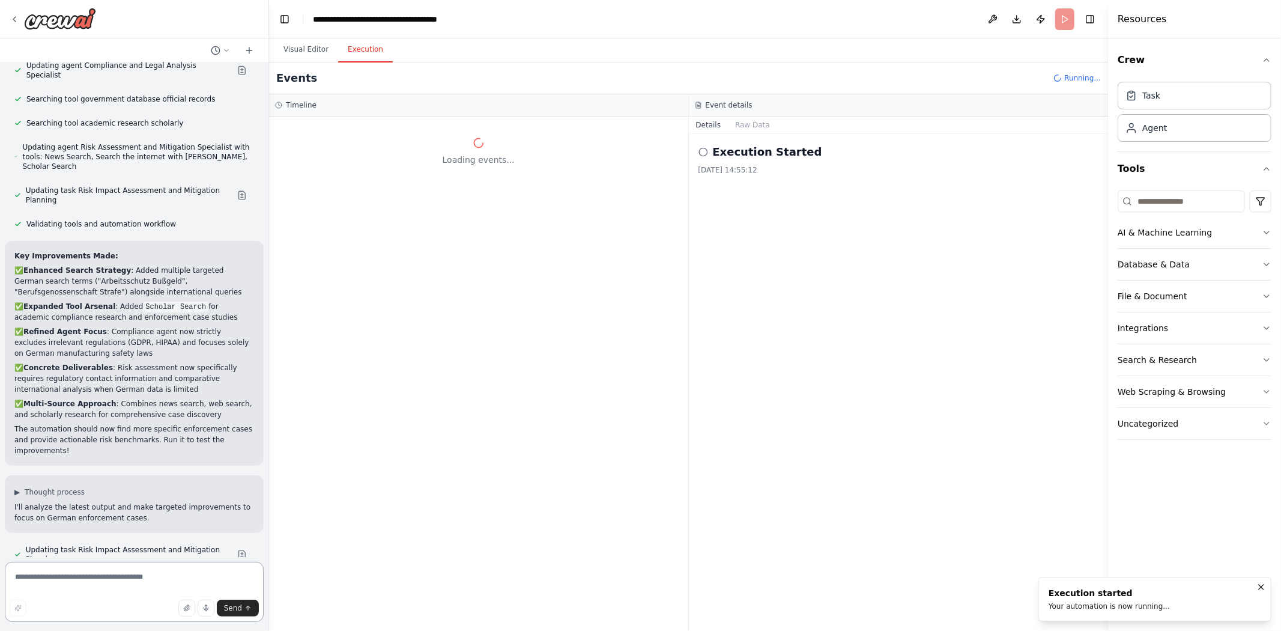
click at [138, 577] on textarea at bounding box center [134, 592] width 259 height 60
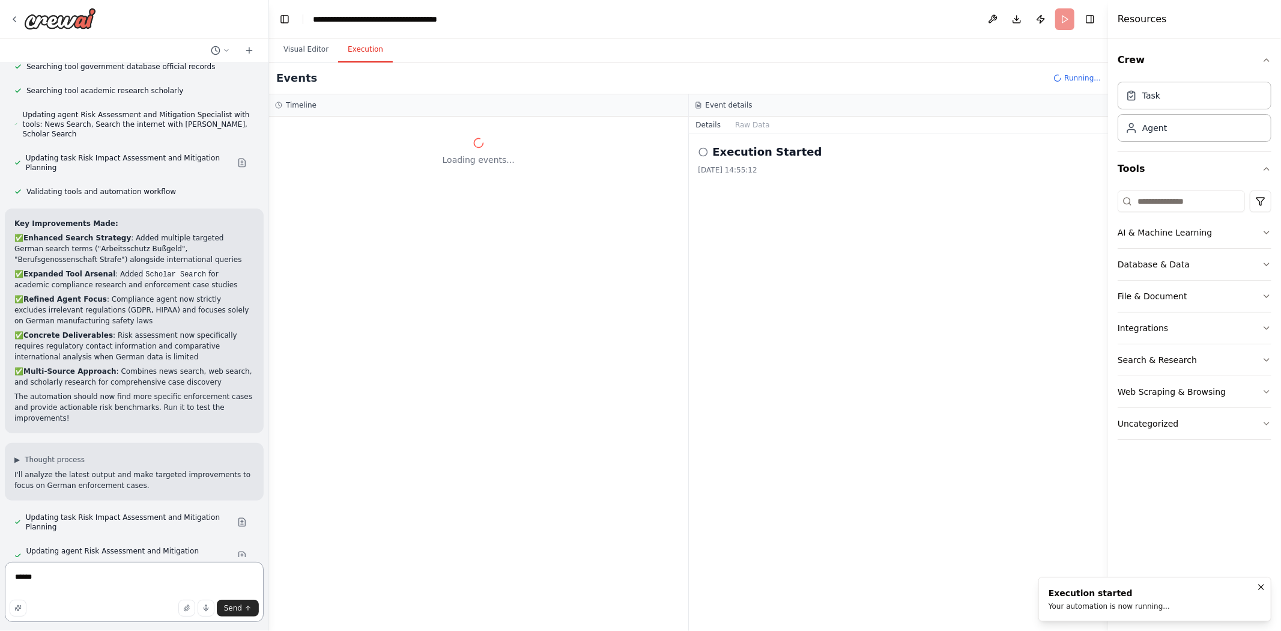
type textarea "*******"
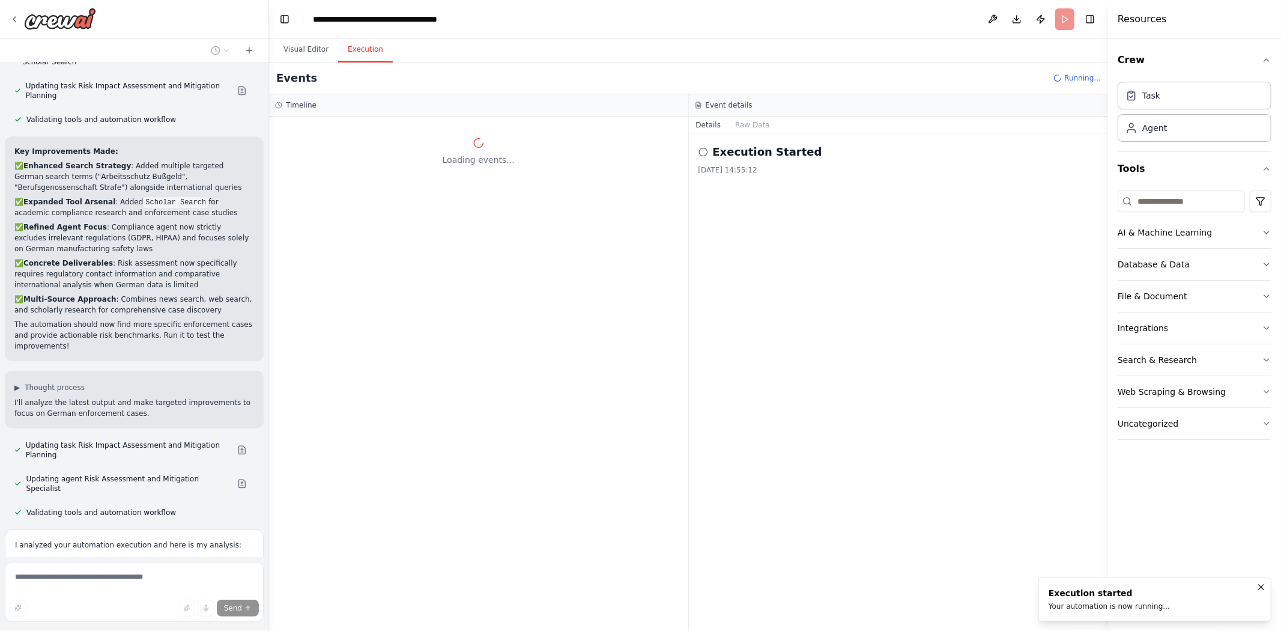
scroll to position [23285, 0]
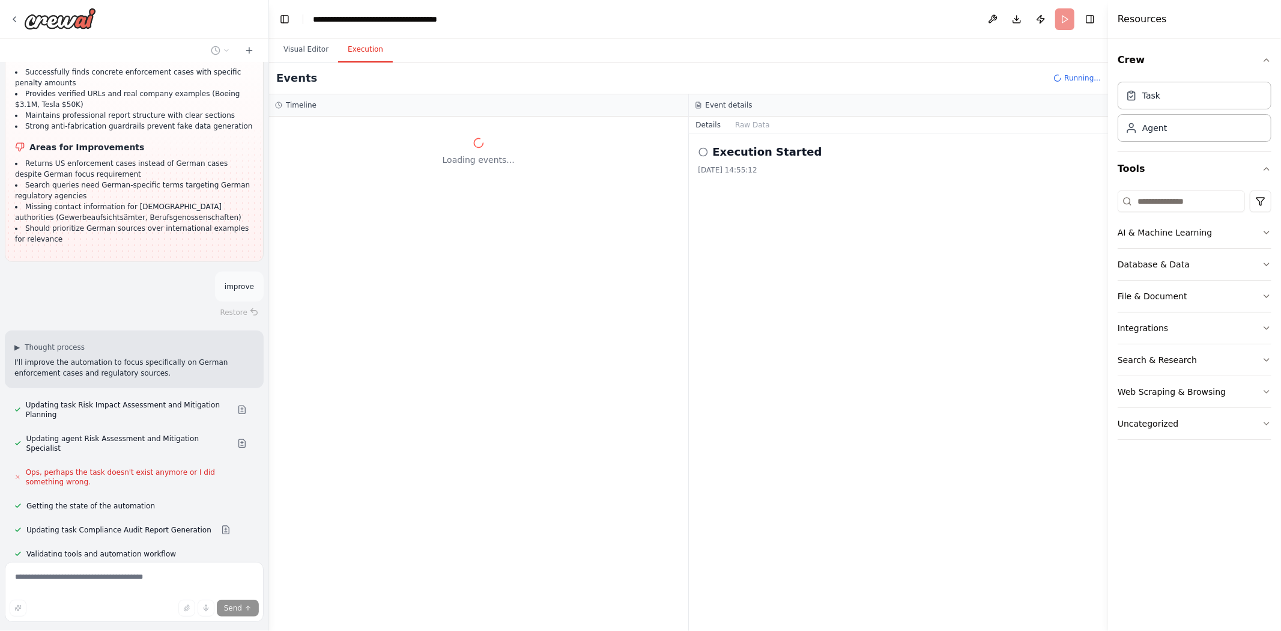
scroll to position [23777, 0]
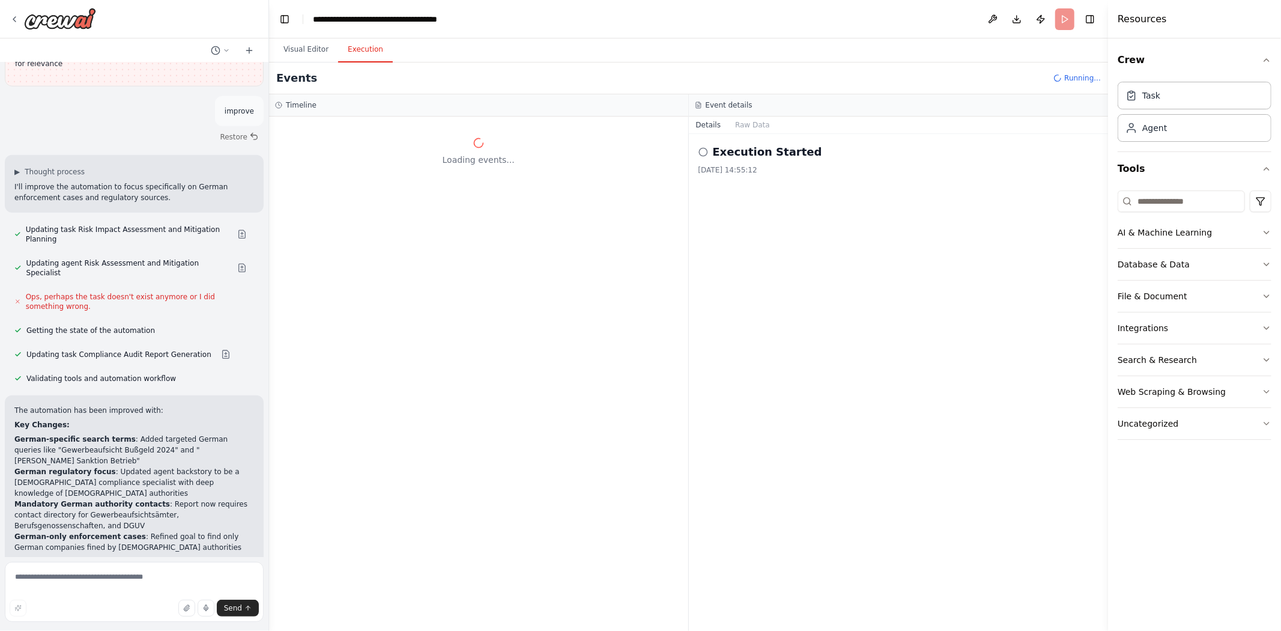
scroll to position [23973, 0]
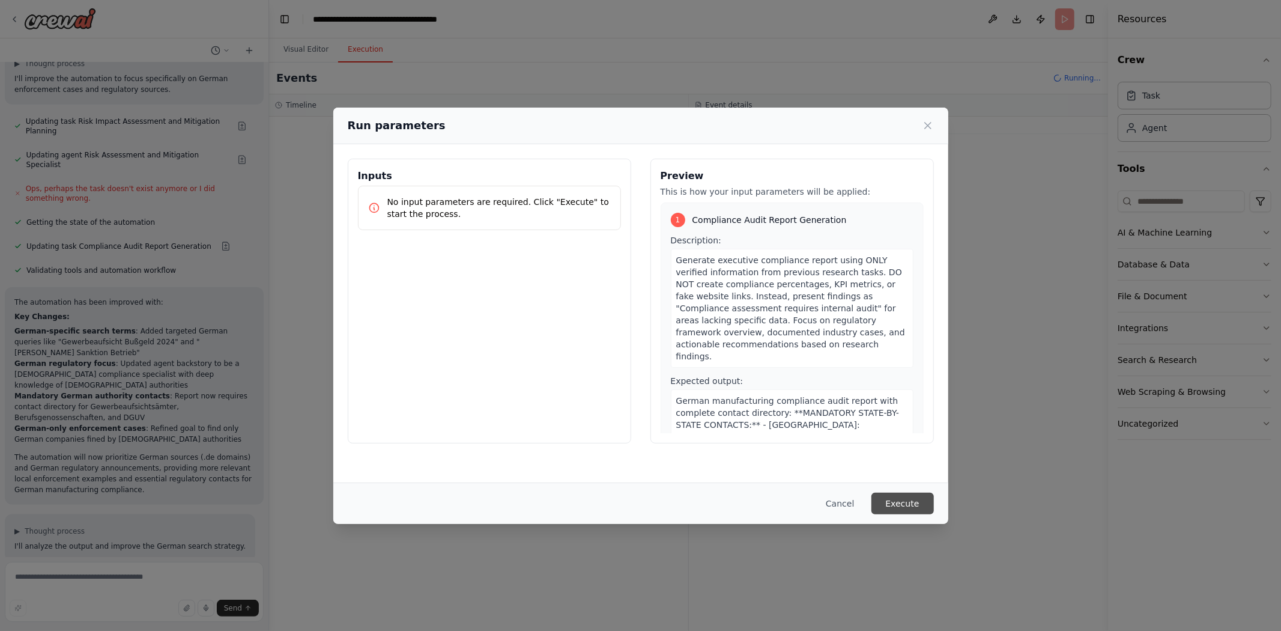
click at [913, 506] on button "Execute" at bounding box center [902, 503] width 62 height 22
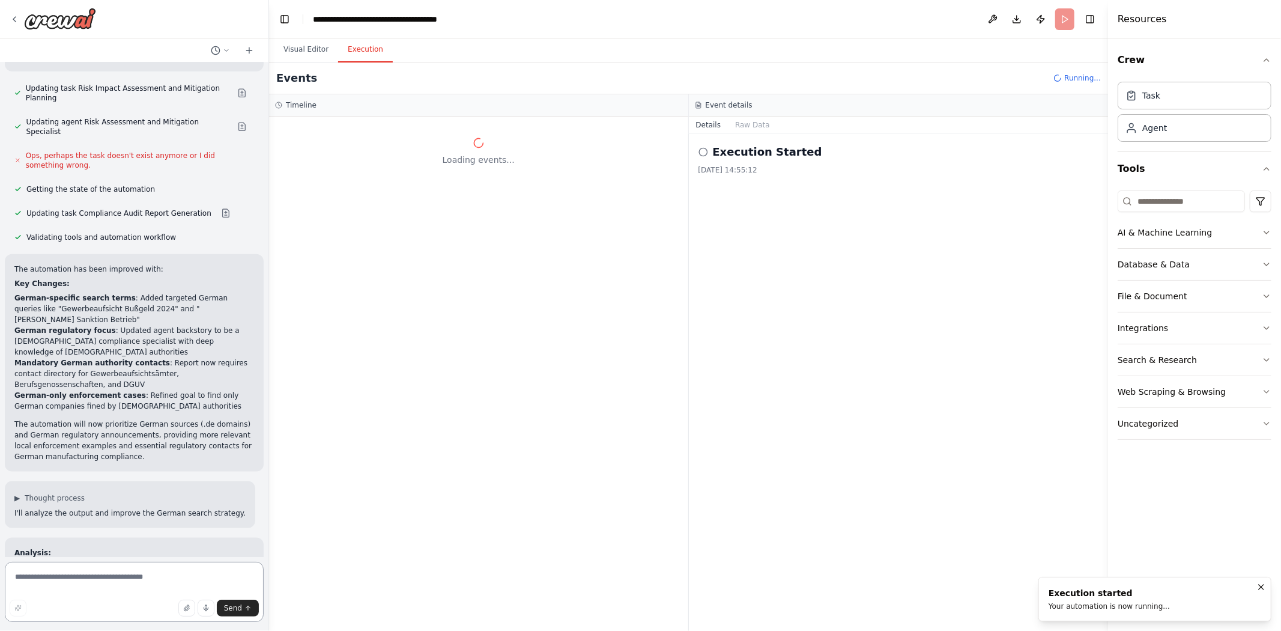
click at [114, 583] on textarea at bounding box center [134, 592] width 259 height 60
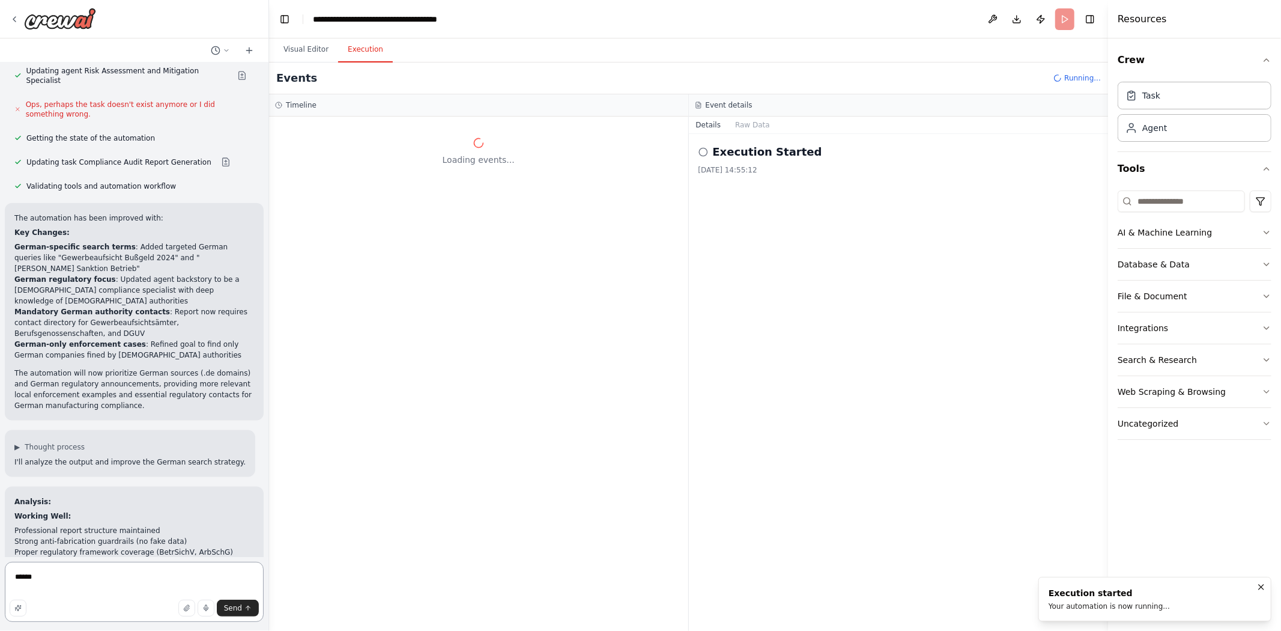
type textarea "*******"
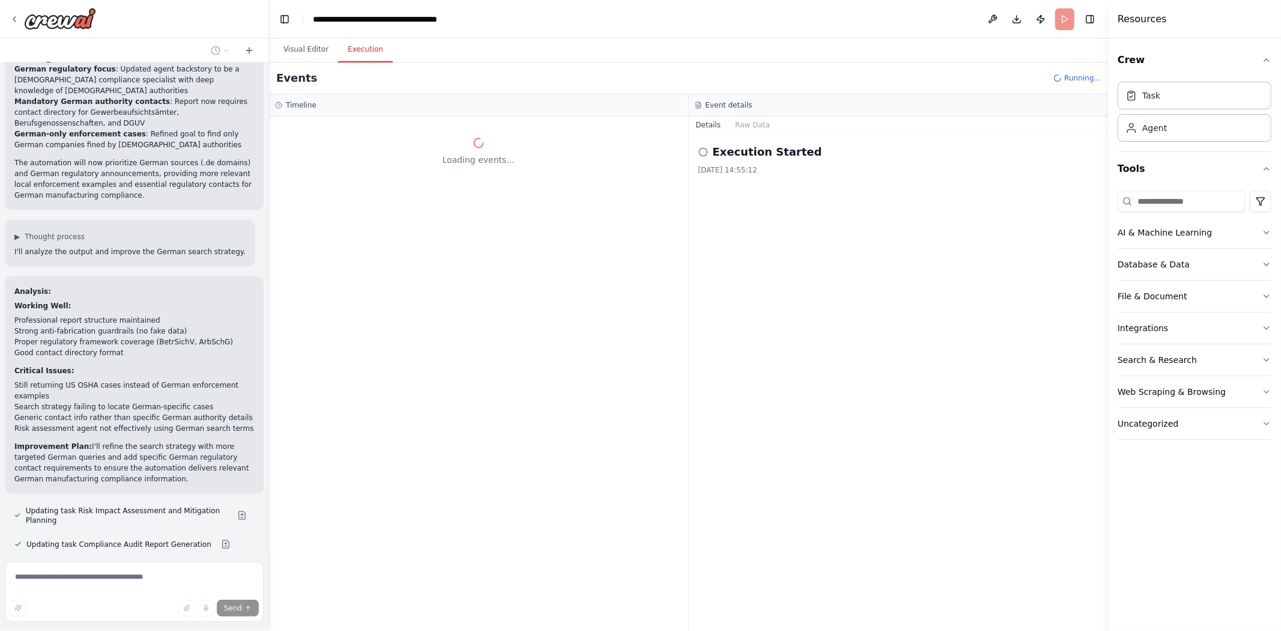
scroll to position [24399, 0]
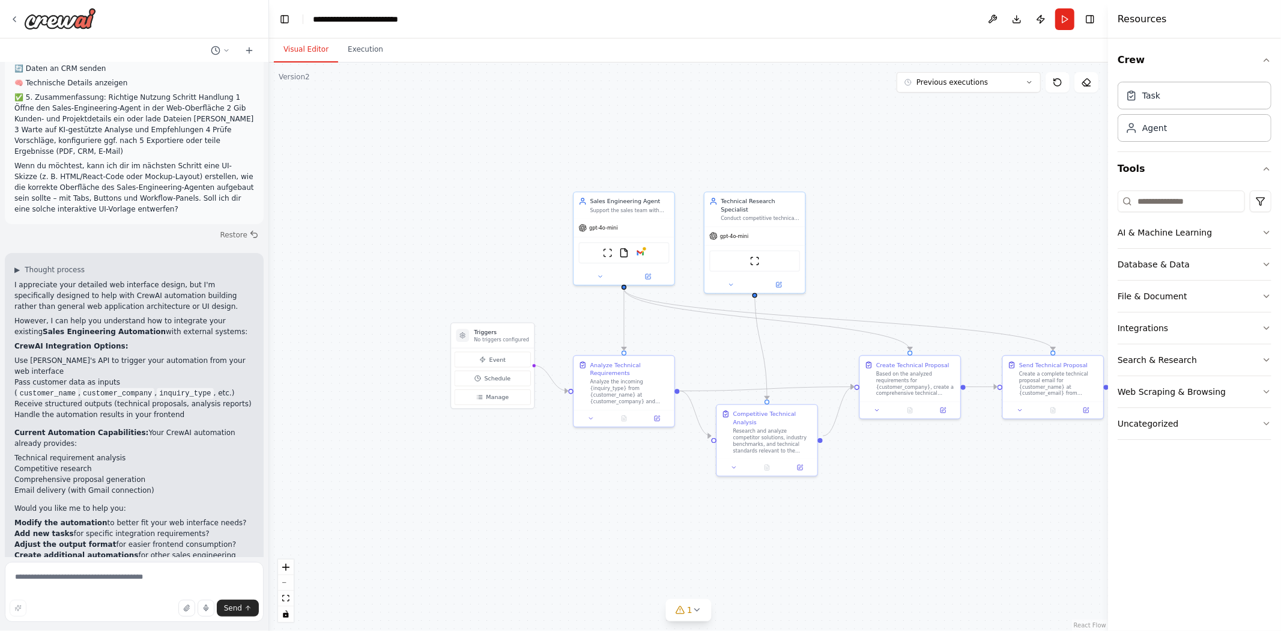
click at [112, 580] on textarea at bounding box center [134, 592] width 259 height 60
type textarea "**********"
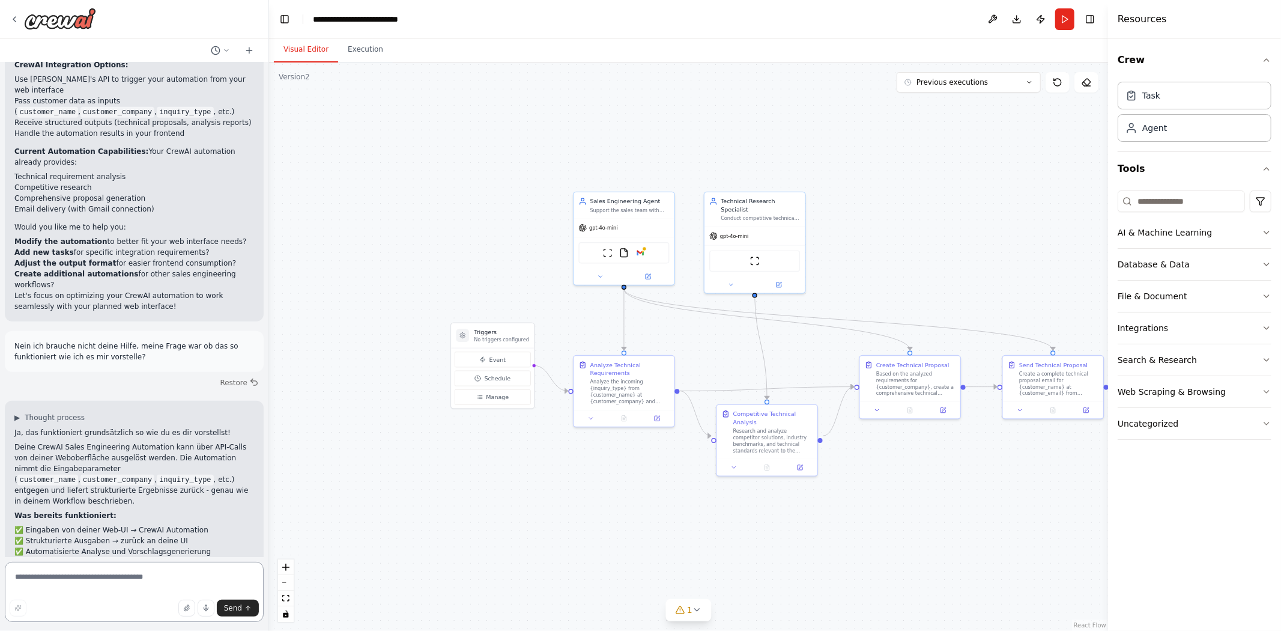
scroll to position [8157, 0]
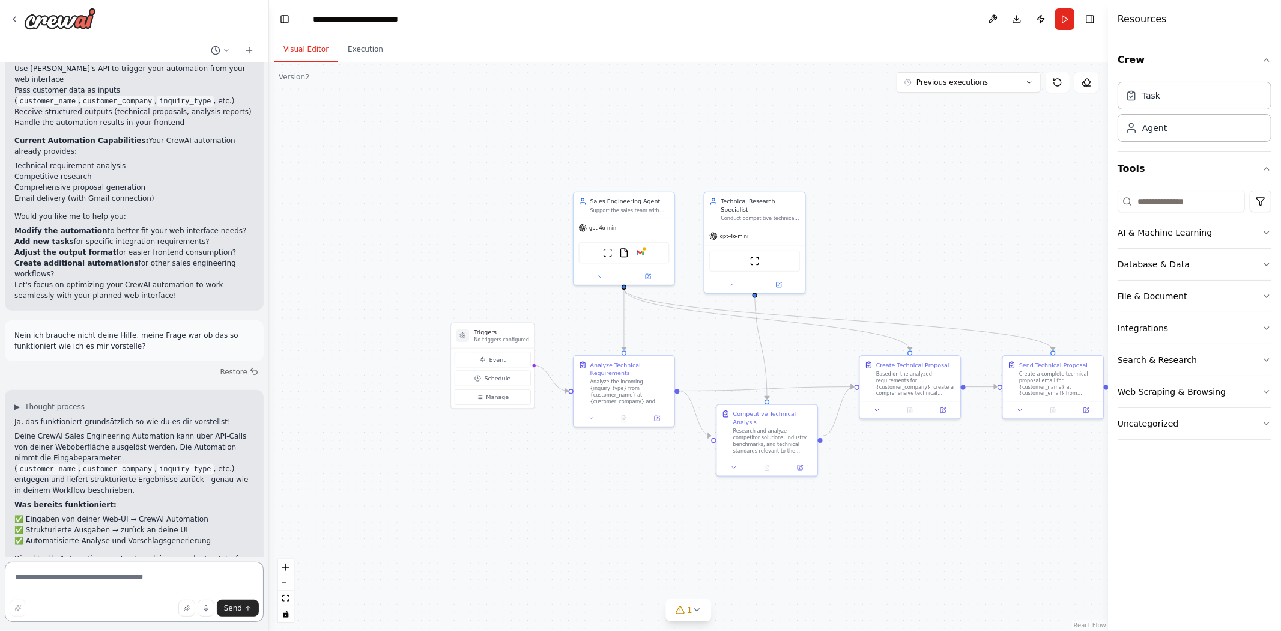
click at [146, 571] on textarea at bounding box center [134, 592] width 259 height 60
type textarea "**********"
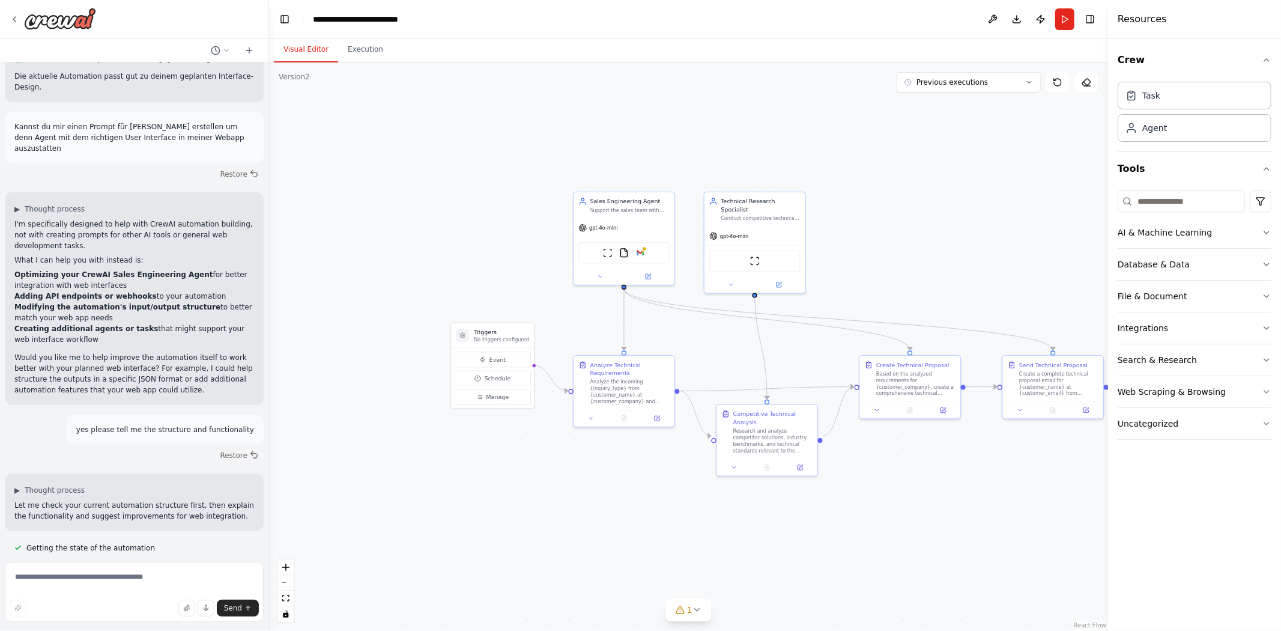
scroll to position [8874, 0]
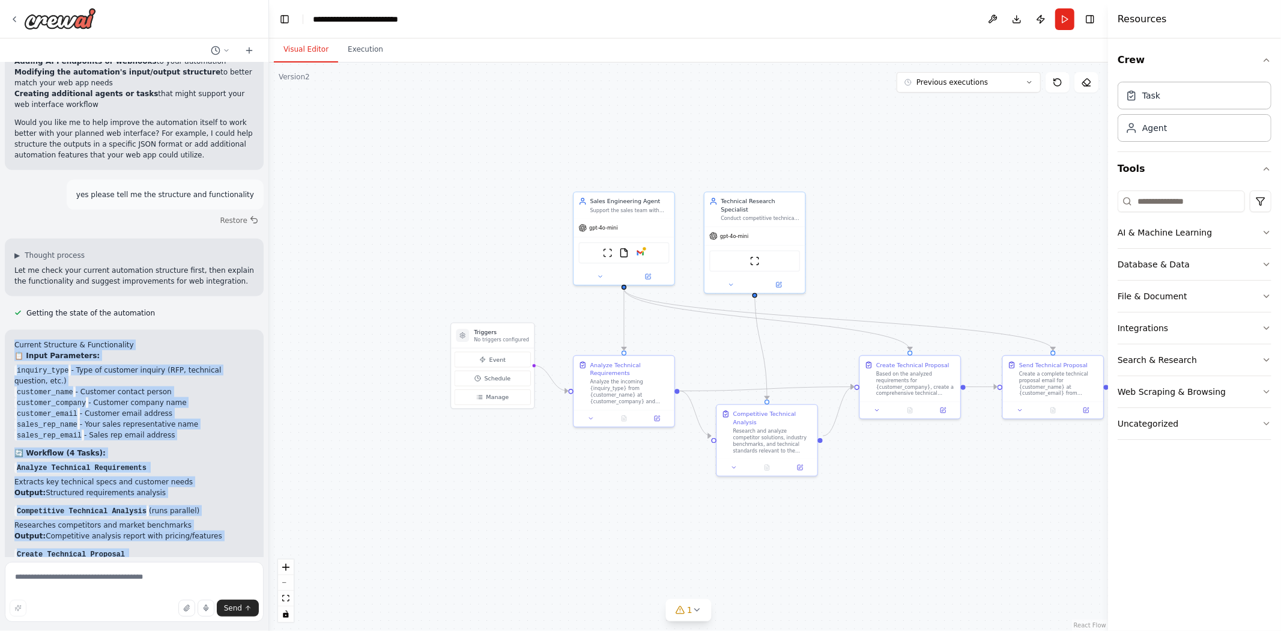
drag, startPoint x: 10, startPoint y: 339, endPoint x: 209, endPoint y: 537, distance: 280.7
click at [209, 537] on div "Current Structure & Functionality 📋 Input Parameters: inquiry_type - Type of cu…" at bounding box center [134, 581] width 259 height 502
copy div "Loremip Dolorsita & Consecteturad 📋 Elits Doeiusmodt: incidid_utla - Etdo ma al…"
drag, startPoint x: 11, startPoint y: 341, endPoint x: 251, endPoint y: 535, distance: 309.2
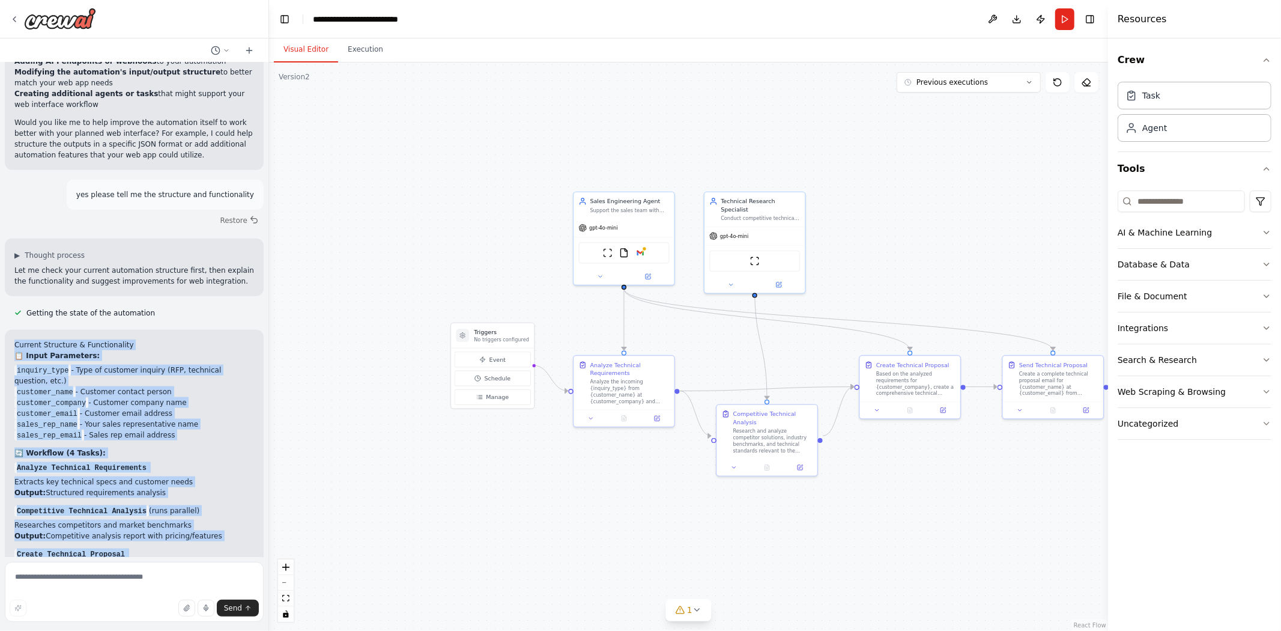
click at [251, 535] on div "Current Structure & Functionality 📋 Input Parameters: inquiry_type - Type of cu…" at bounding box center [134, 581] width 259 height 502
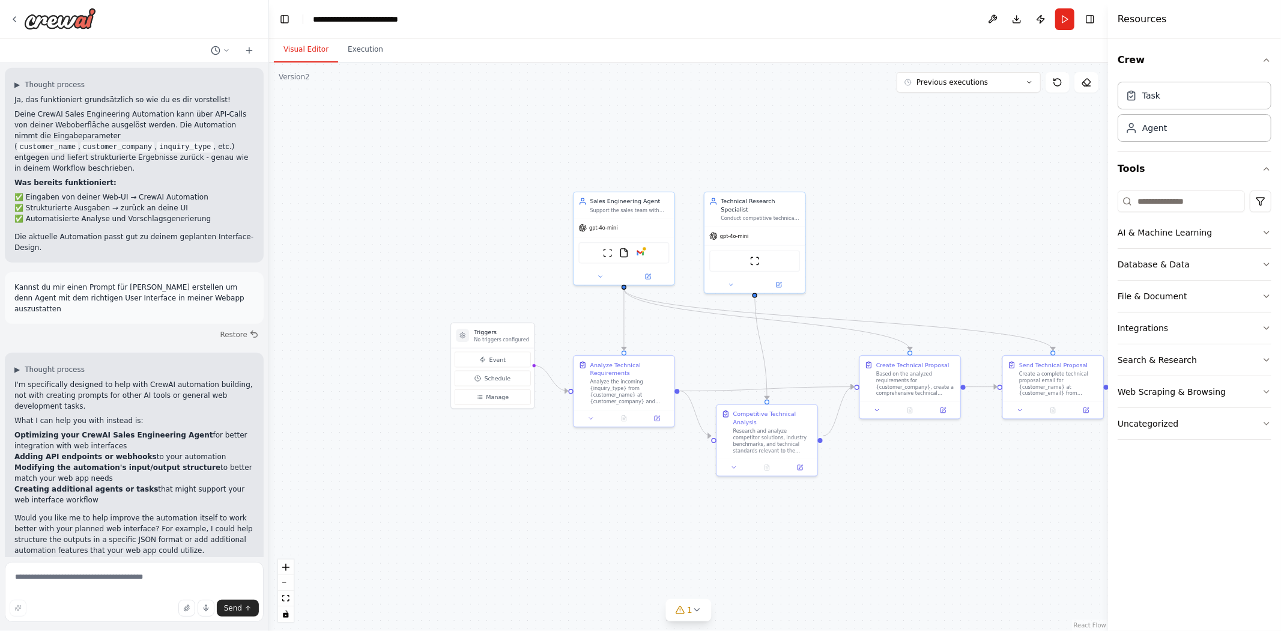
scroll to position [8474, 0]
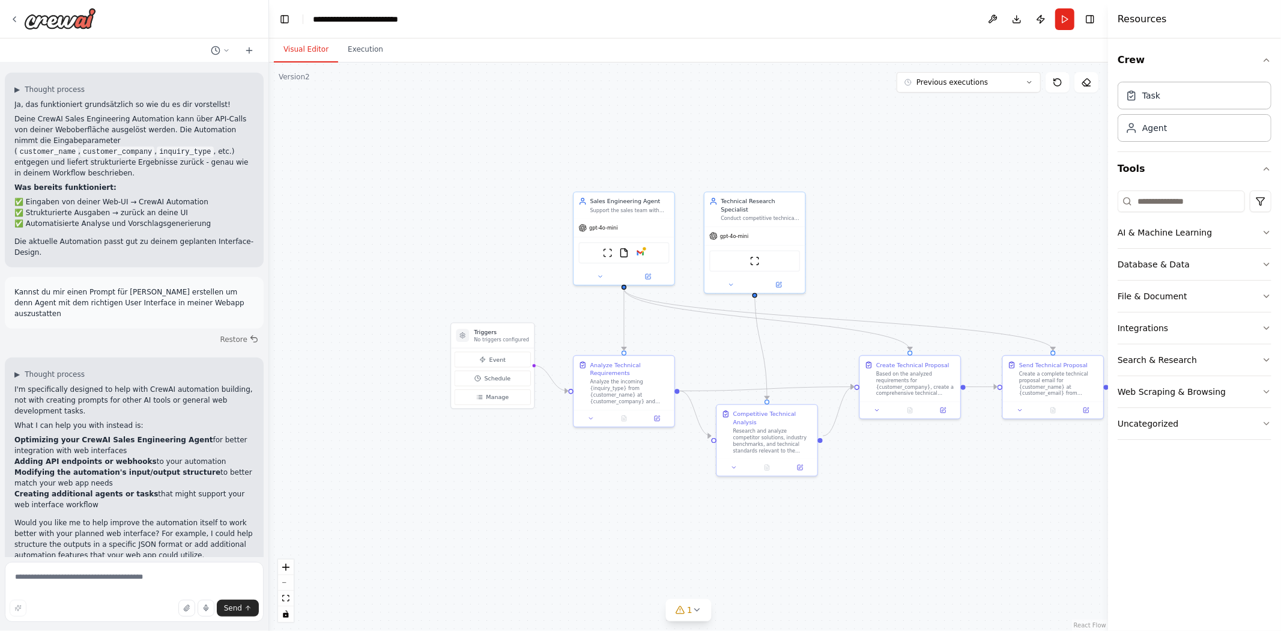
drag, startPoint x: 139, startPoint y: 429, endPoint x: 121, endPoint y: 436, distance: 19.4
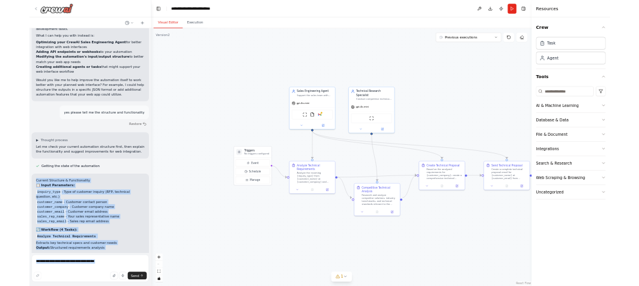
scroll to position [8874, 0]
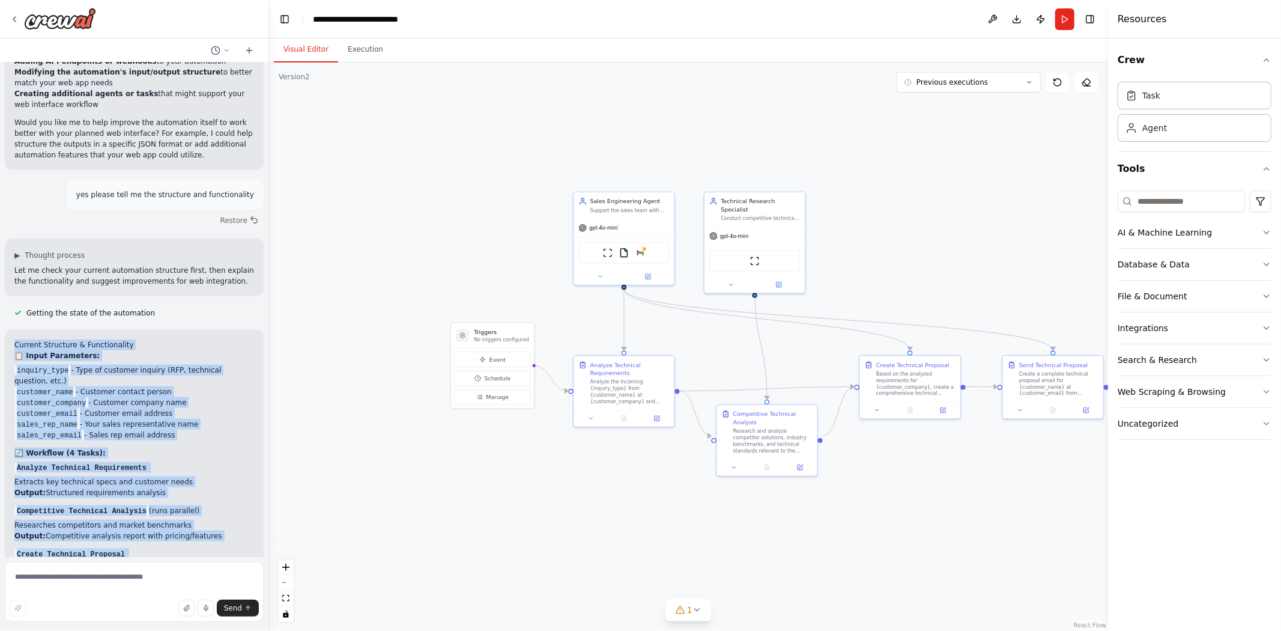
drag, startPoint x: 14, startPoint y: 401, endPoint x: 171, endPoint y: 464, distance: 169.0
click at [171, 464] on div "Current Structure & Functionality 📋 Input Parameters: inquiry_type - Type of cu…" at bounding box center [134, 580] width 240 height 483
copy div "Current Structure & Functionality 📋 Input Parameters: inquiry_type - Type of cu…"
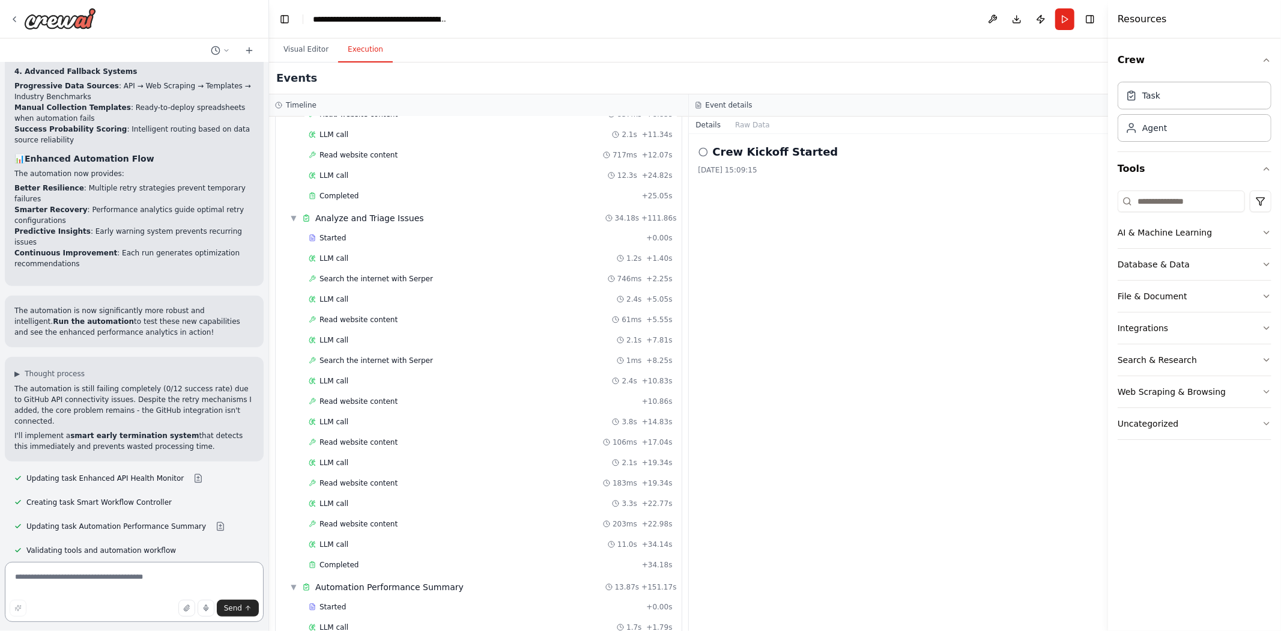
click at [160, 586] on textarea at bounding box center [134, 592] width 259 height 60
click at [118, 585] on textarea at bounding box center [134, 592] width 259 height 60
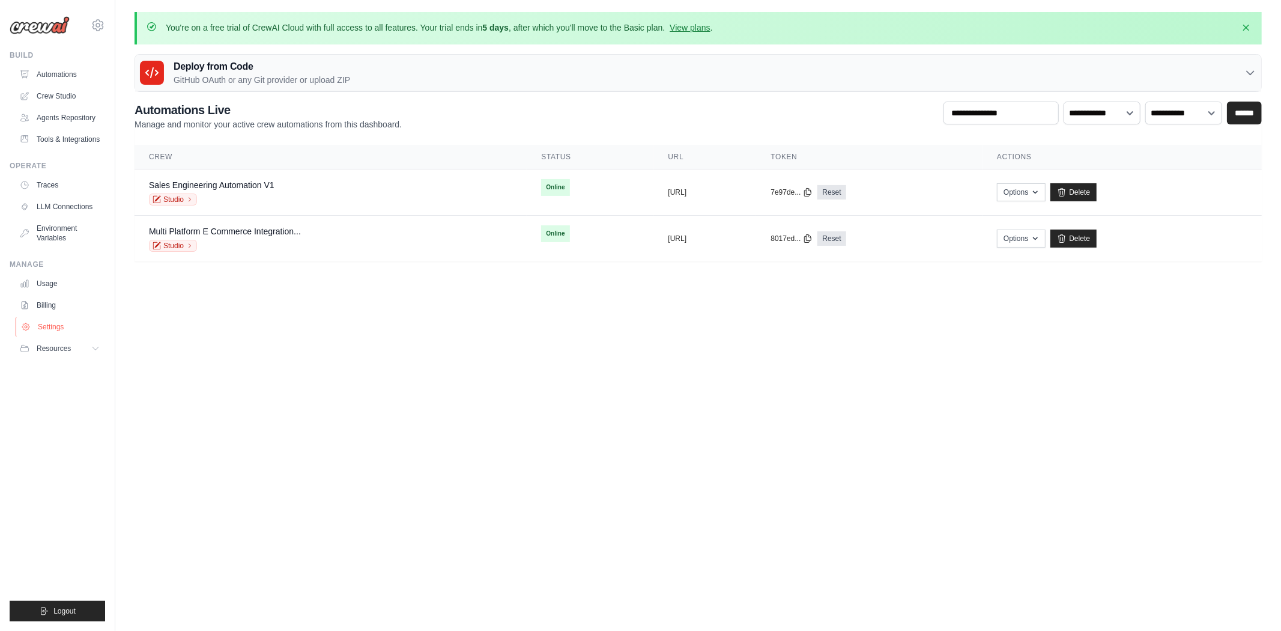
click at [52, 318] on link "Settings" at bounding box center [61, 326] width 91 height 19
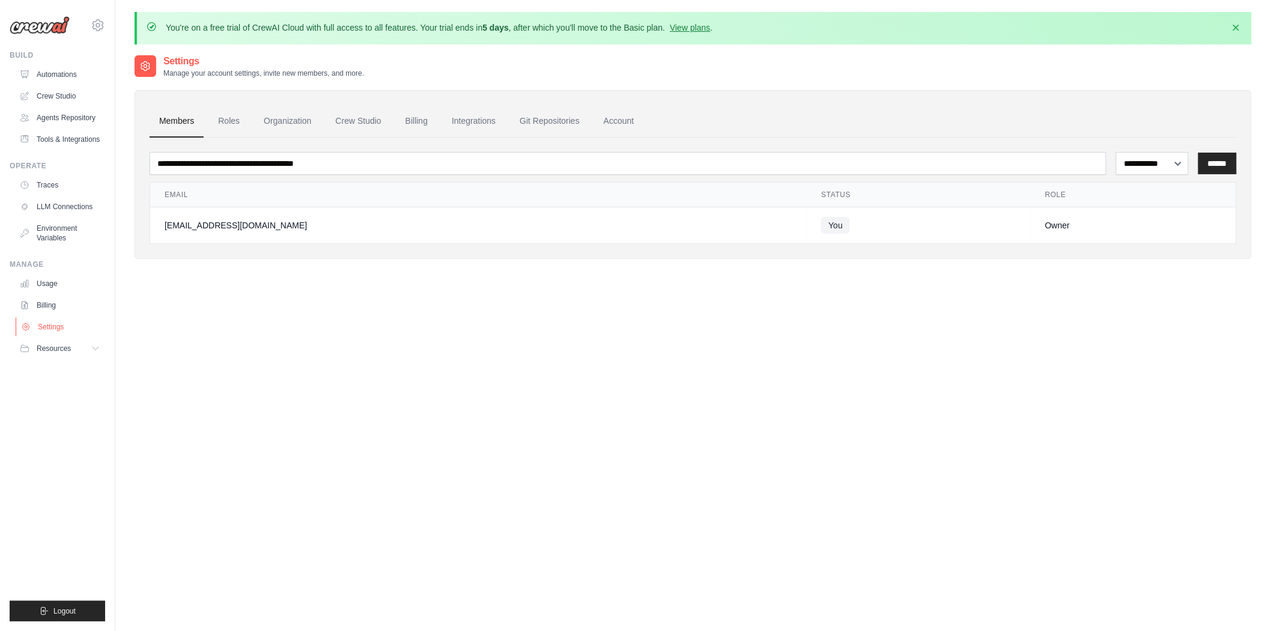
click at [46, 333] on link "Settings" at bounding box center [61, 326] width 91 height 19
click at [411, 115] on link "Billing" at bounding box center [416, 121] width 41 height 32
